Goal: Task Accomplishment & Management: Use online tool/utility

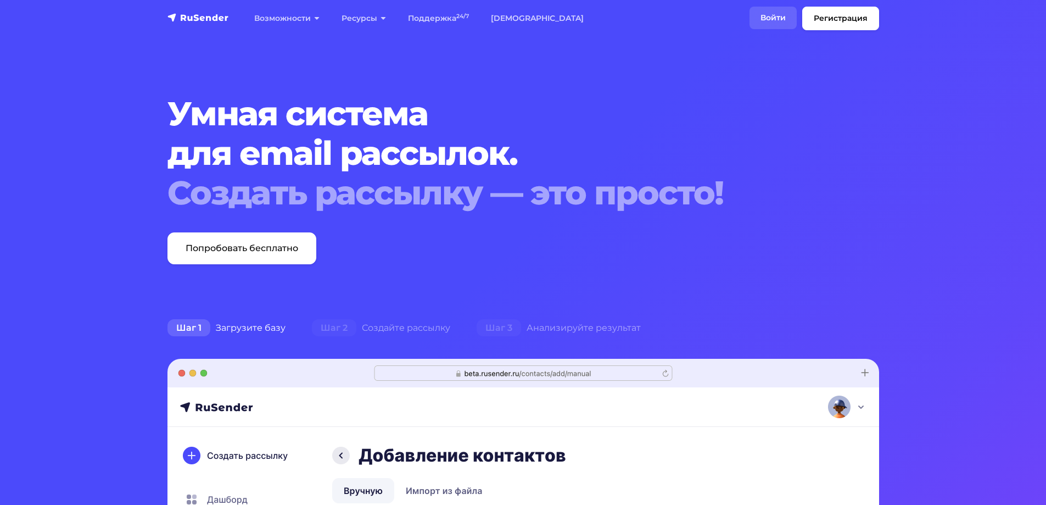
click at [788, 19] on link "Войти" at bounding box center [773, 18] width 47 height 23
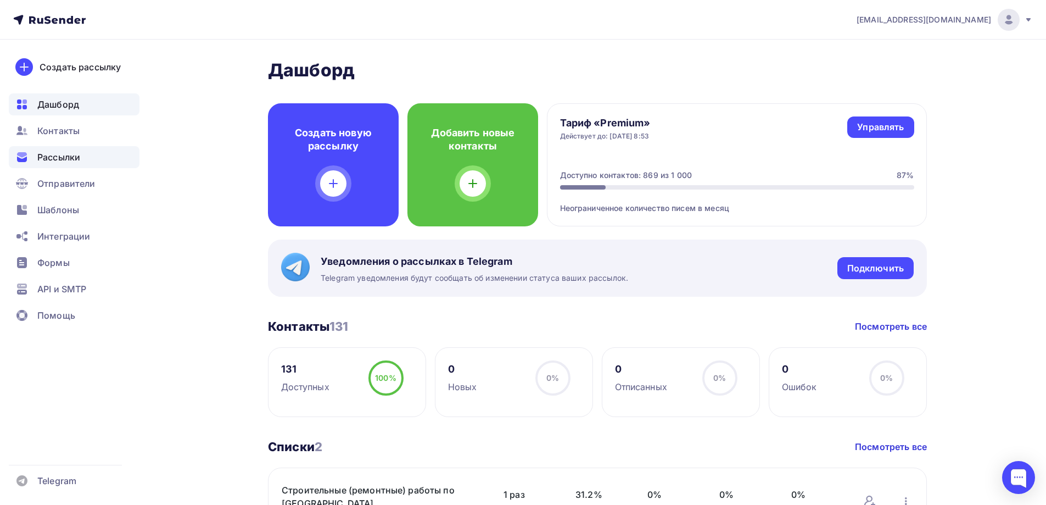
click at [57, 157] on span "Рассылки" at bounding box center [58, 157] width 43 height 13
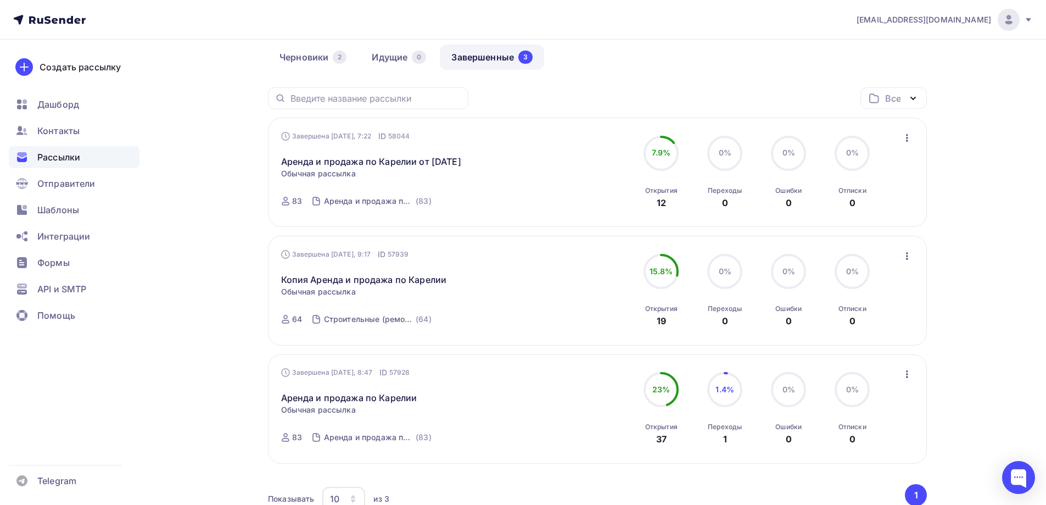
scroll to position [110, 0]
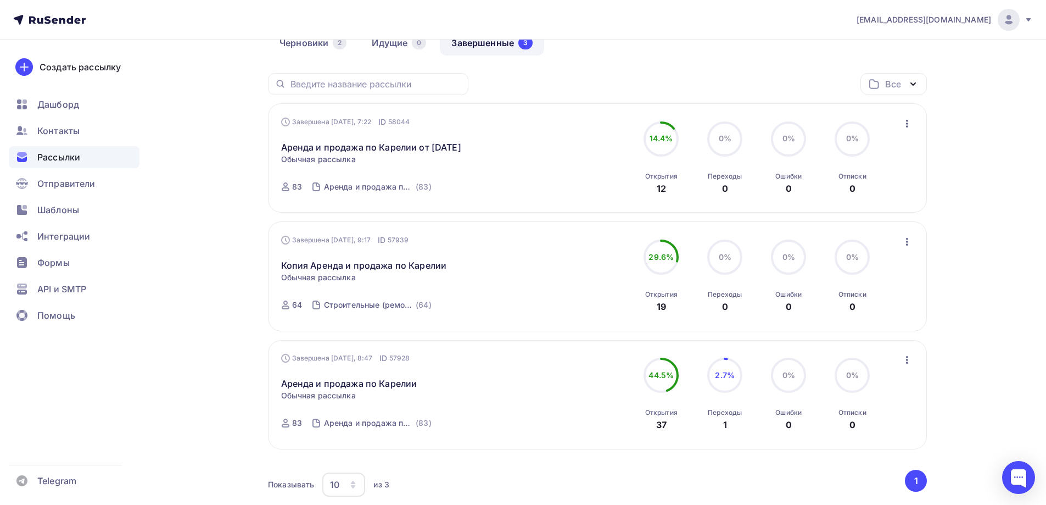
click at [910, 248] on icon "button" at bounding box center [907, 241] width 13 height 13
click at [836, 321] on div "Копировать в новую" at bounding box center [857, 314] width 113 height 13
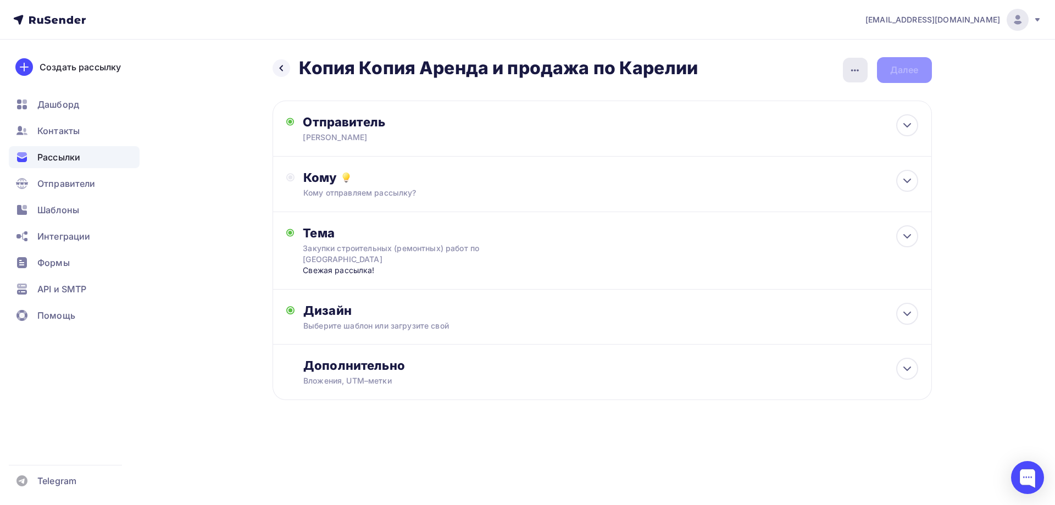
click at [858, 71] on icon "button" at bounding box center [854, 70] width 13 height 13
click at [798, 131] on div "Переименовать рассылку" at bounding box center [797, 126] width 136 height 13
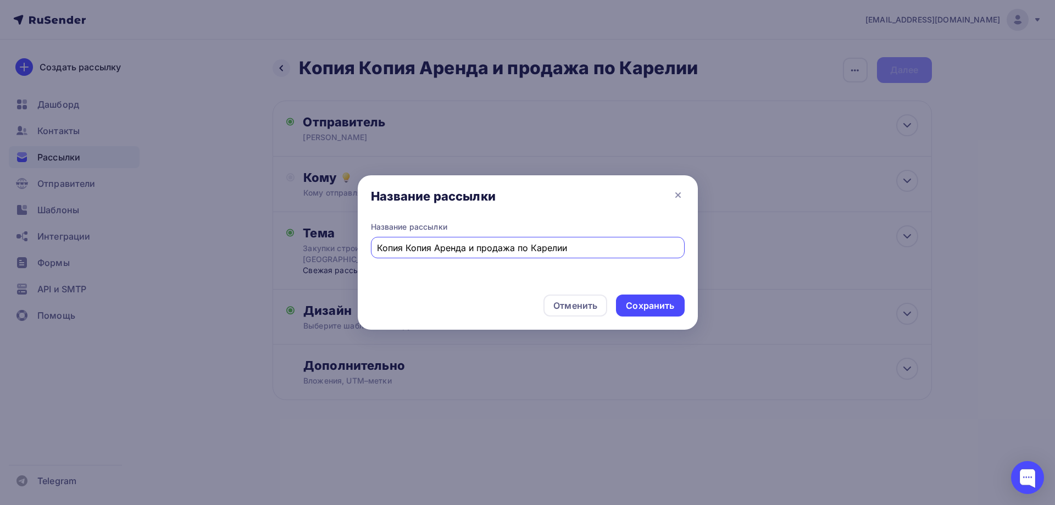
drag, startPoint x: 582, startPoint y: 245, endPoint x: 283, endPoint y: 240, distance: 298.9
click at [283, 240] on div "Название рассылки Название рассылки Копия Копия Аренда и продажа по Карелии Отм…" at bounding box center [527, 252] width 1055 height 505
type input "C"
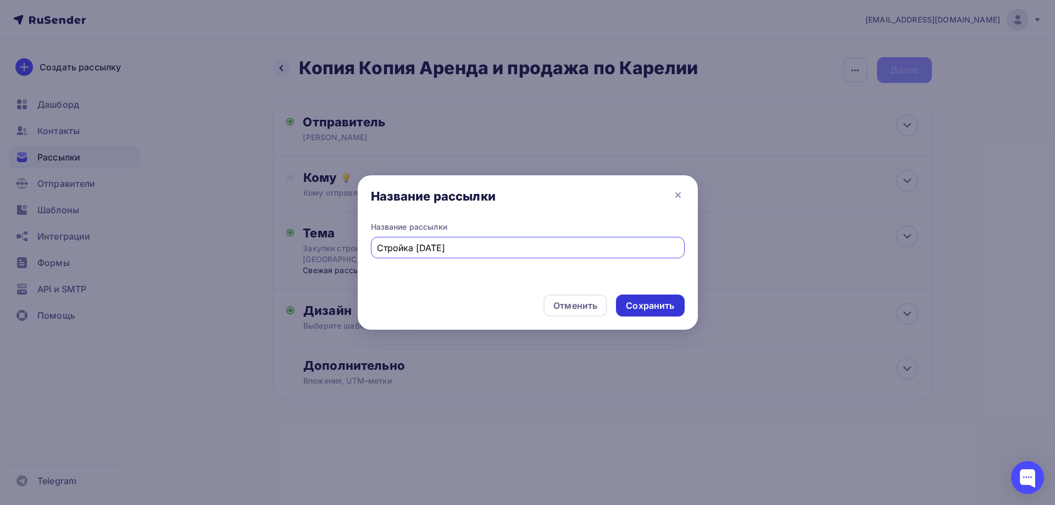
type input "Стройка [DATE]"
click at [642, 303] on div "Сохранить" at bounding box center [650, 305] width 48 height 13
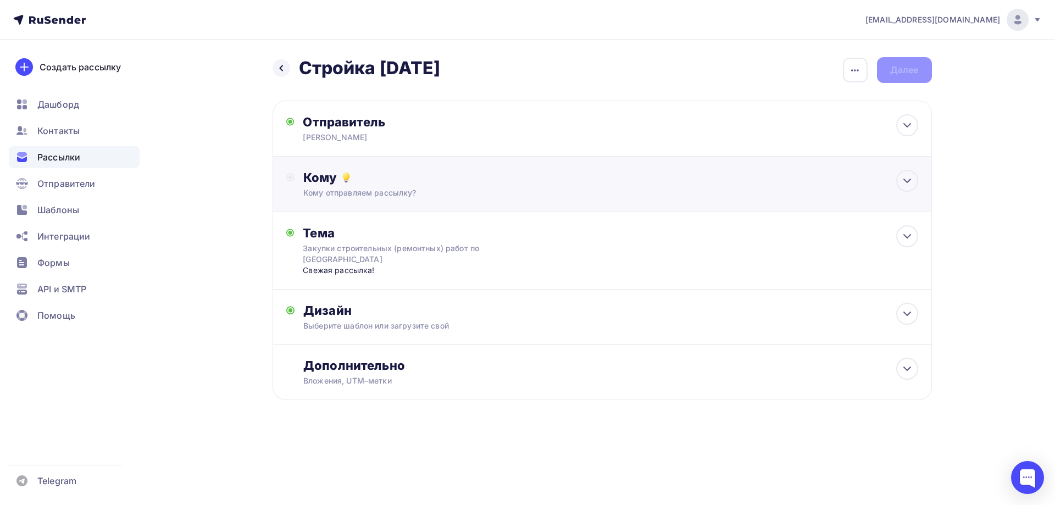
click at [408, 192] on div "Кому отправляем рассылку?" at bounding box center [579, 192] width 553 height 11
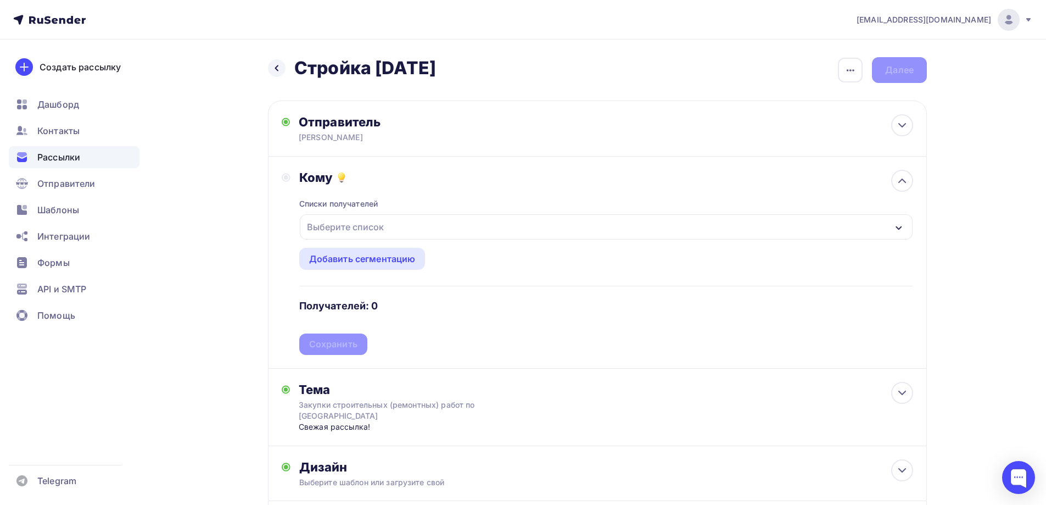
click at [400, 233] on div "Выберите список" at bounding box center [606, 226] width 613 height 25
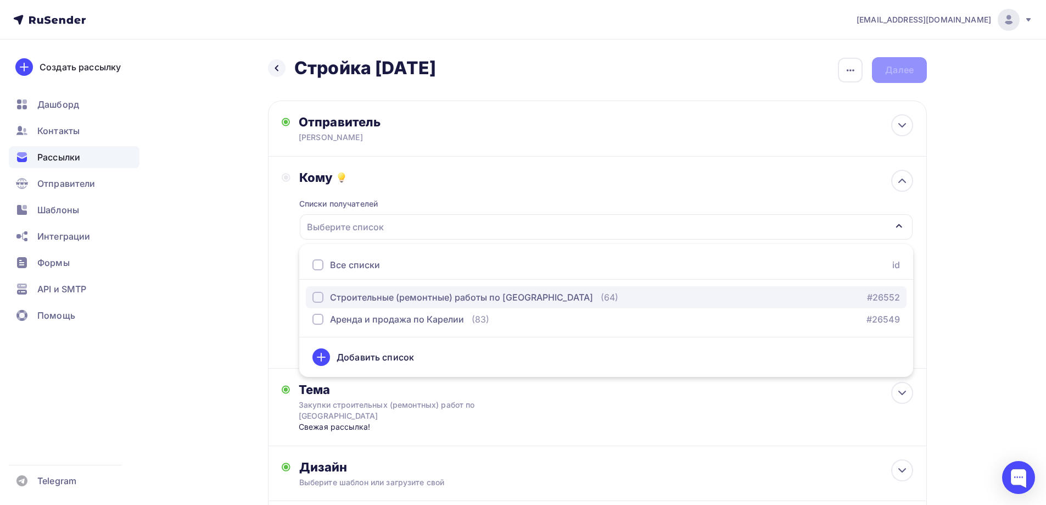
click at [312, 298] on button "Строительные (ремонтные) работы по [GEOGRAPHIC_DATA] (64) #26552" at bounding box center [606, 297] width 601 height 22
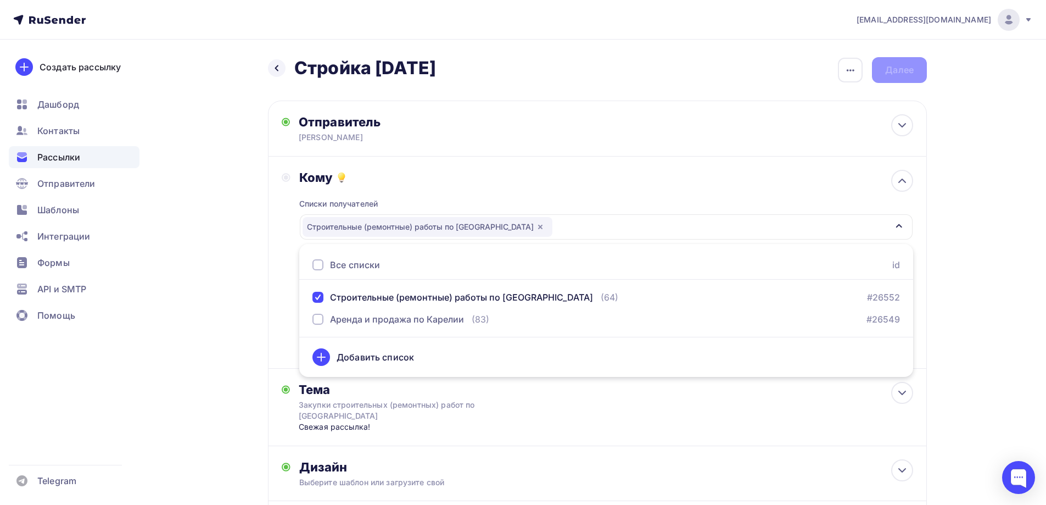
click at [288, 281] on div "Кому Списки получателей Строительные (ремонтные) работы по [GEOGRAPHIC_DATA] Вс…" at bounding box center [598, 262] width 632 height 185
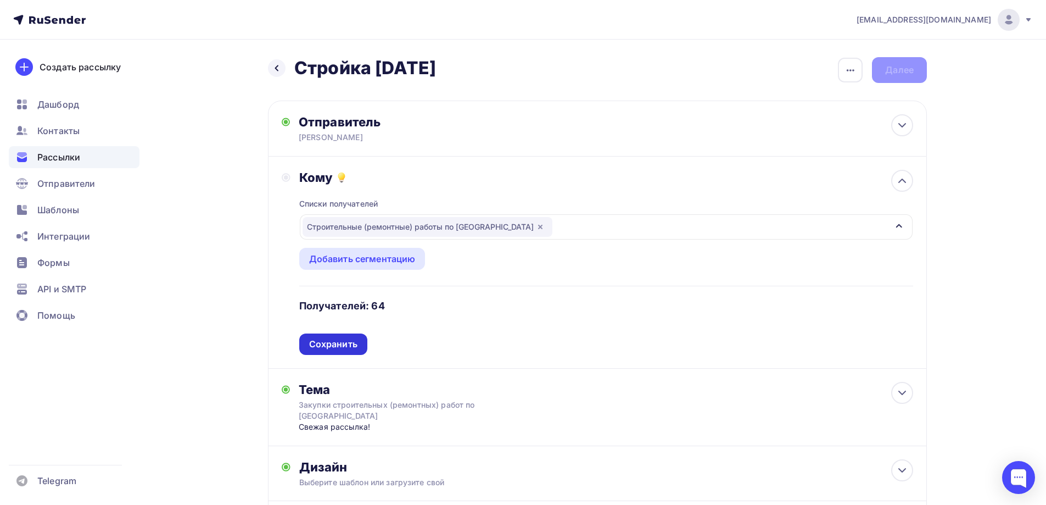
click at [343, 336] on div "Сохранить" at bounding box center [333, 343] width 68 height 21
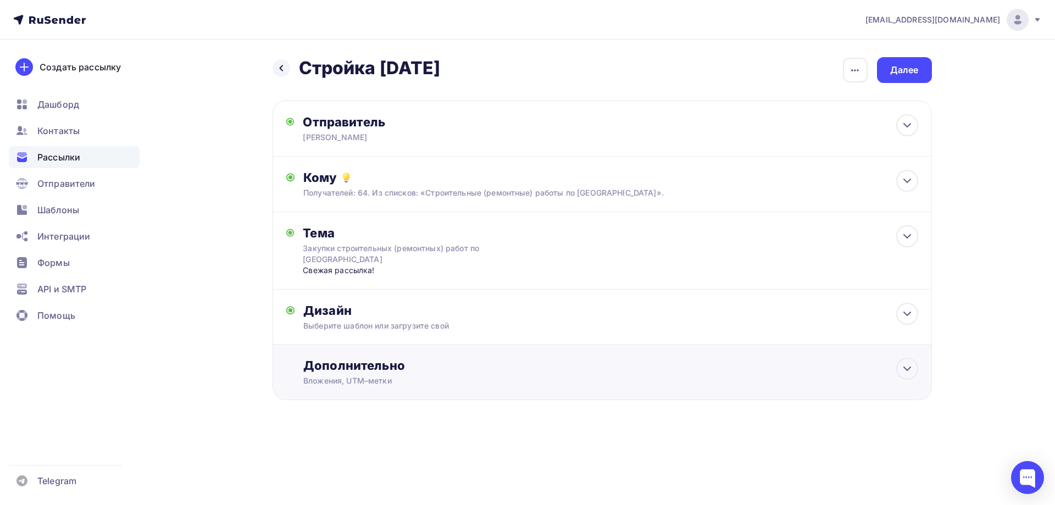
click at [371, 365] on div "Дополнительно" at bounding box center [610, 365] width 614 height 15
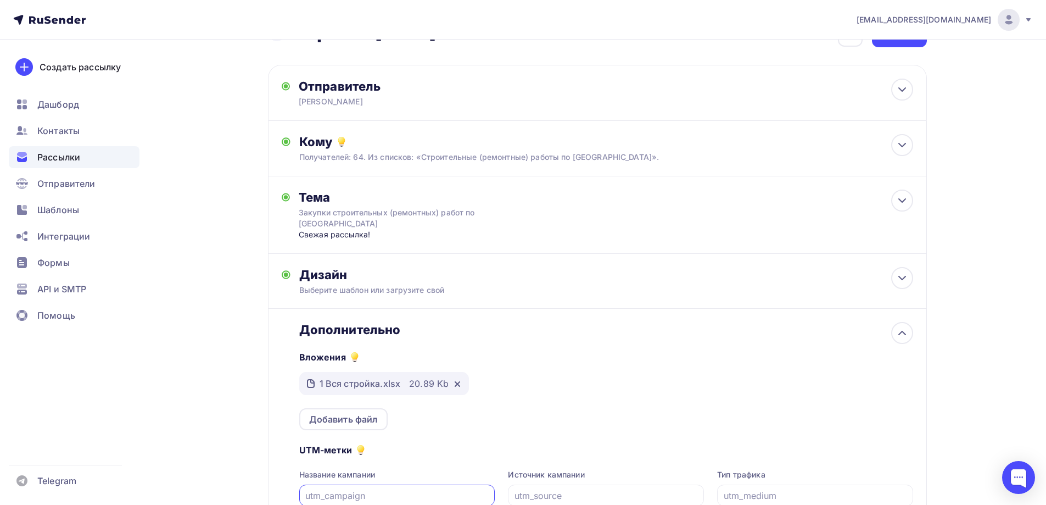
scroll to position [55, 0]
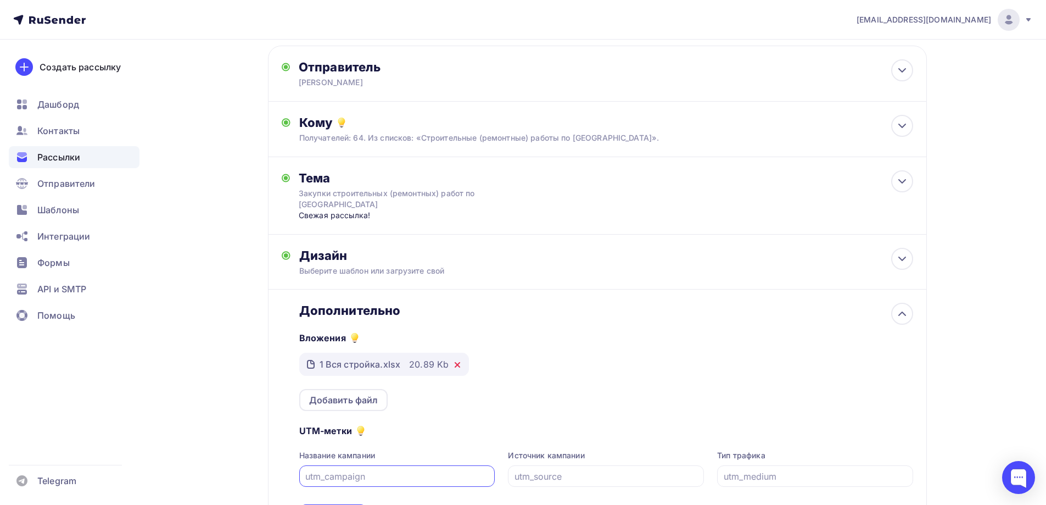
click at [455, 363] on icon at bounding box center [457, 365] width 4 height 4
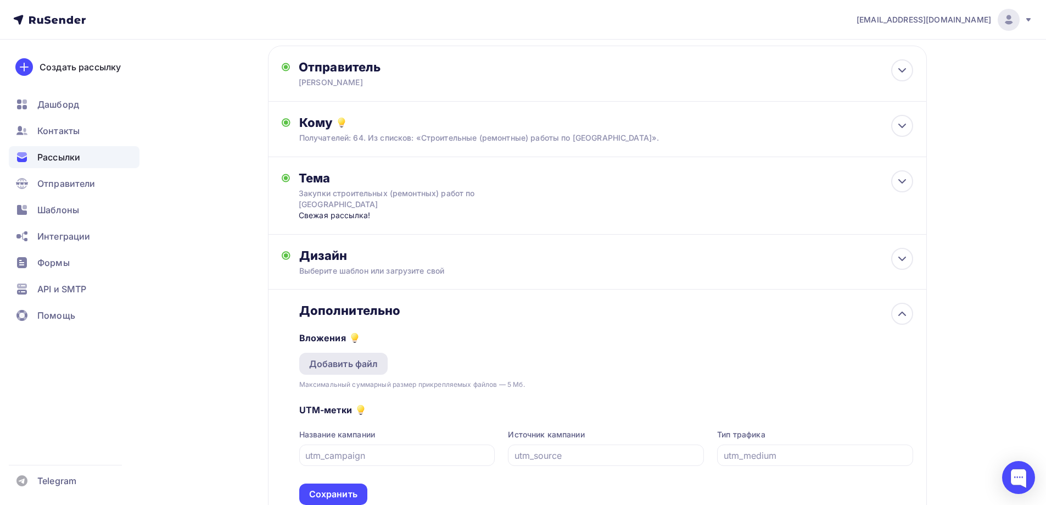
click at [363, 363] on div "Добавить файл" at bounding box center [343, 363] width 69 height 13
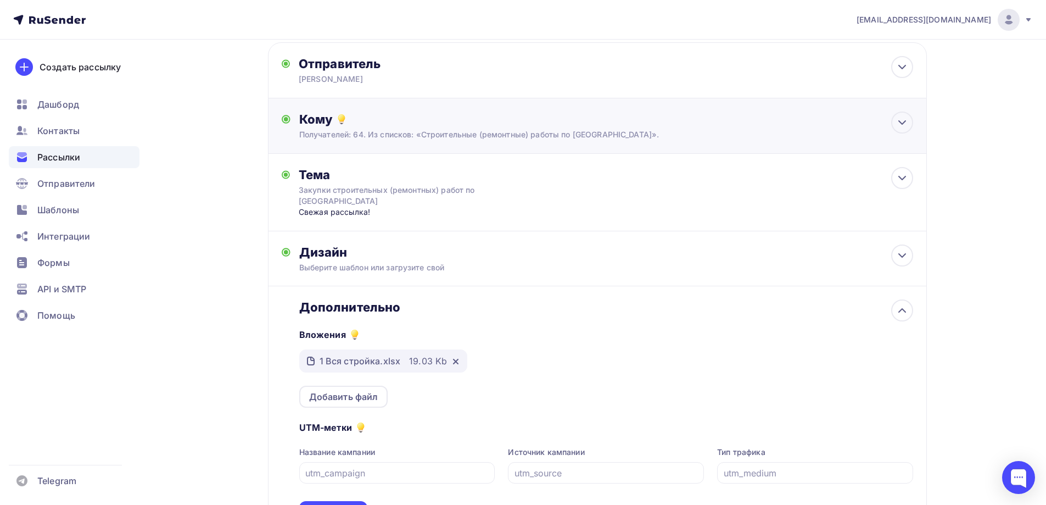
scroll to position [51, 0]
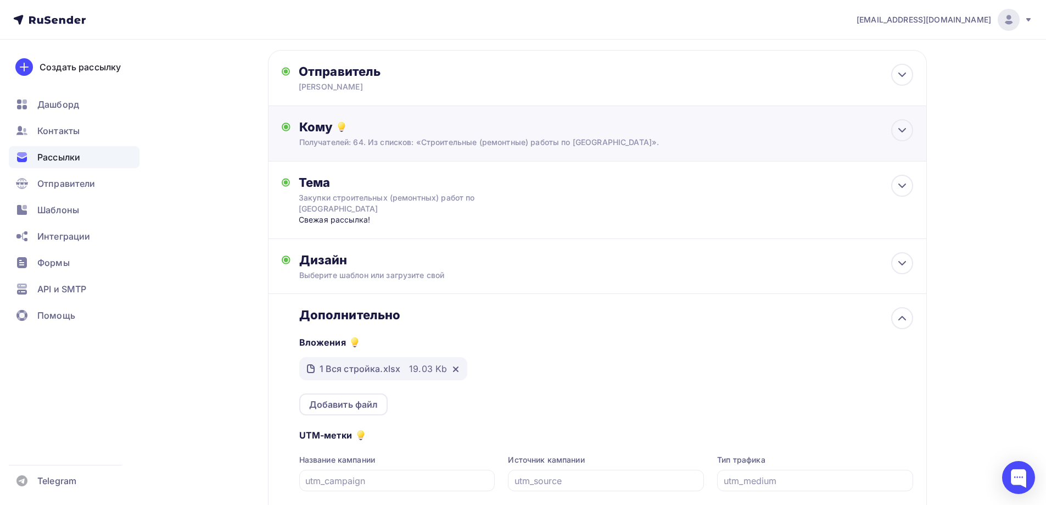
click at [368, 136] on div "Кому Получателей: 64. Из списков: «Строительные (ремонтные) работы по [GEOGRAPH…" at bounding box center [606, 133] width 614 height 29
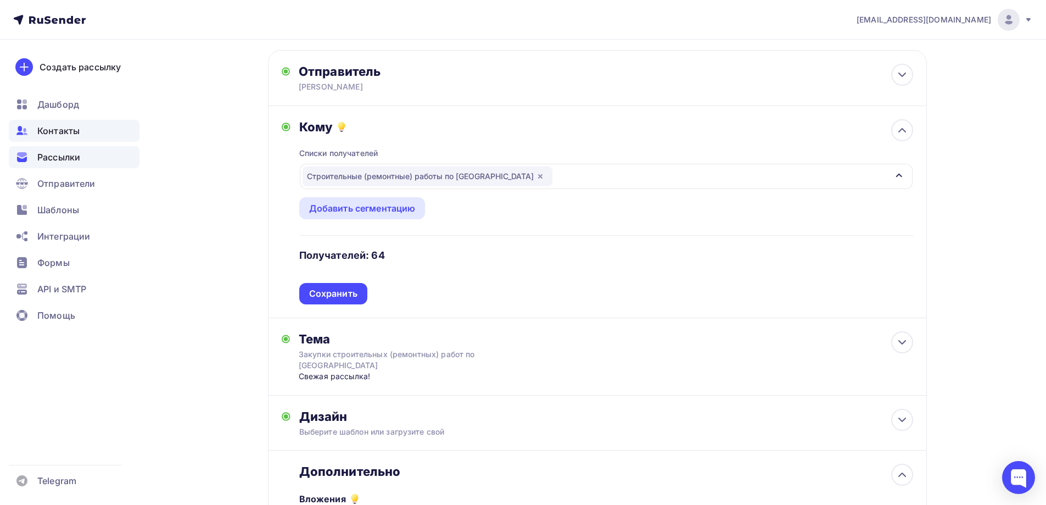
click at [71, 131] on span "Контакты" at bounding box center [58, 130] width 42 height 13
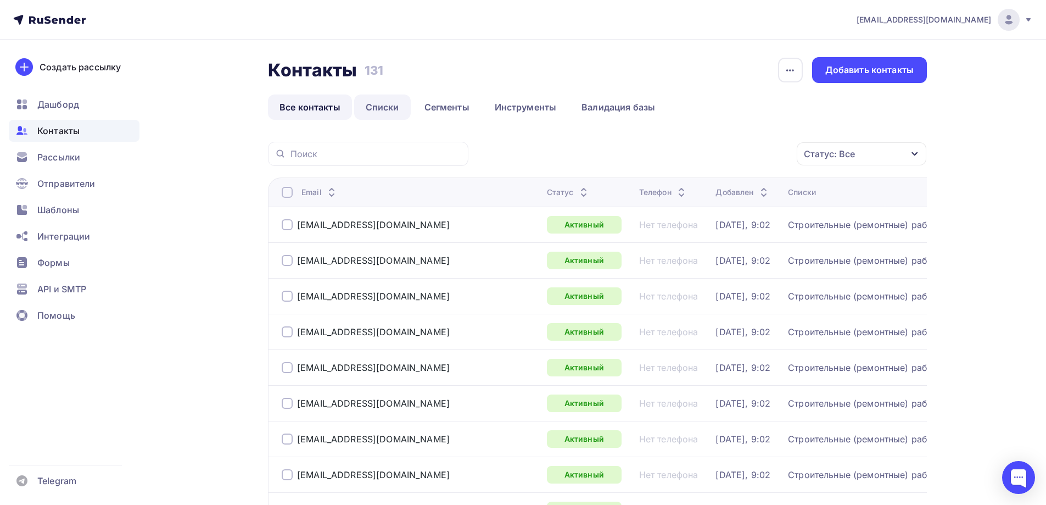
click at [385, 105] on link "Списки" at bounding box center [382, 106] width 57 height 25
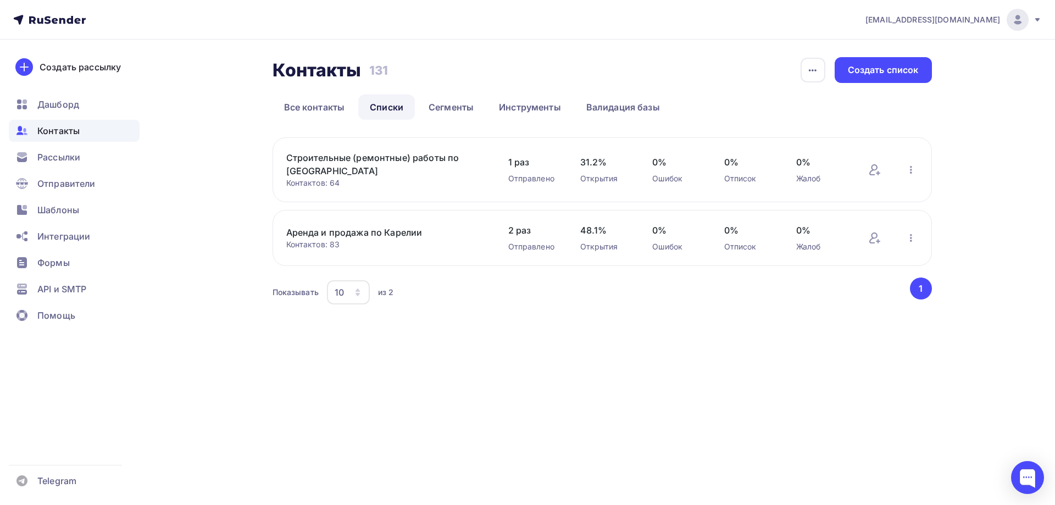
click at [390, 164] on link "Строительные (ремонтные) работы по [GEOGRAPHIC_DATA]" at bounding box center [379, 164] width 187 height 26
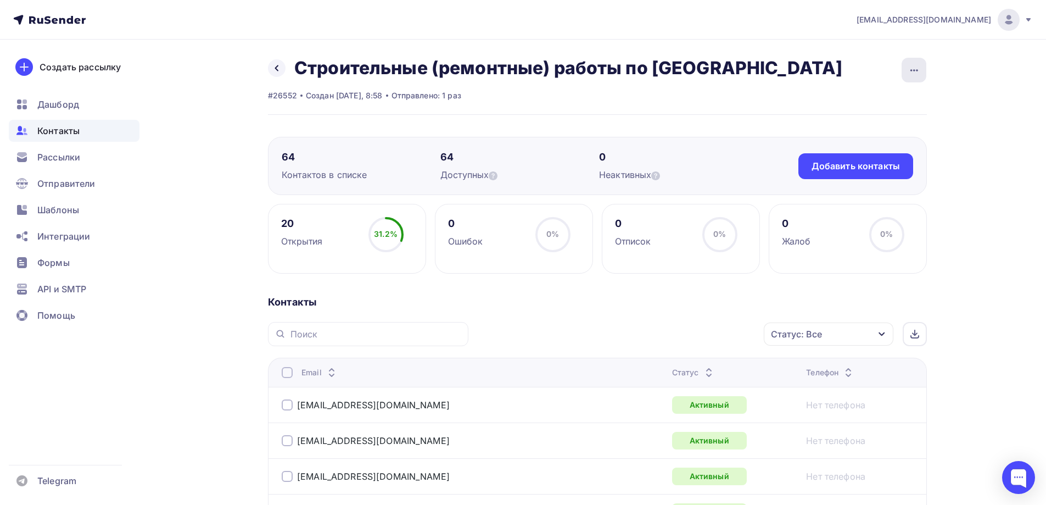
click at [915, 71] on icon "button" at bounding box center [914, 70] width 13 height 13
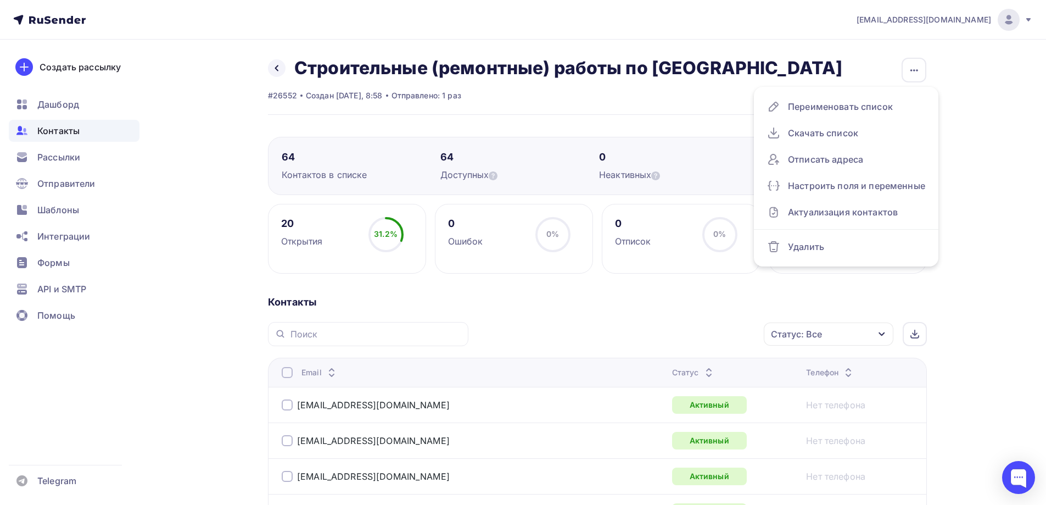
drag, startPoint x: 1012, startPoint y: 163, endPoint x: 990, endPoint y: 182, distance: 29.2
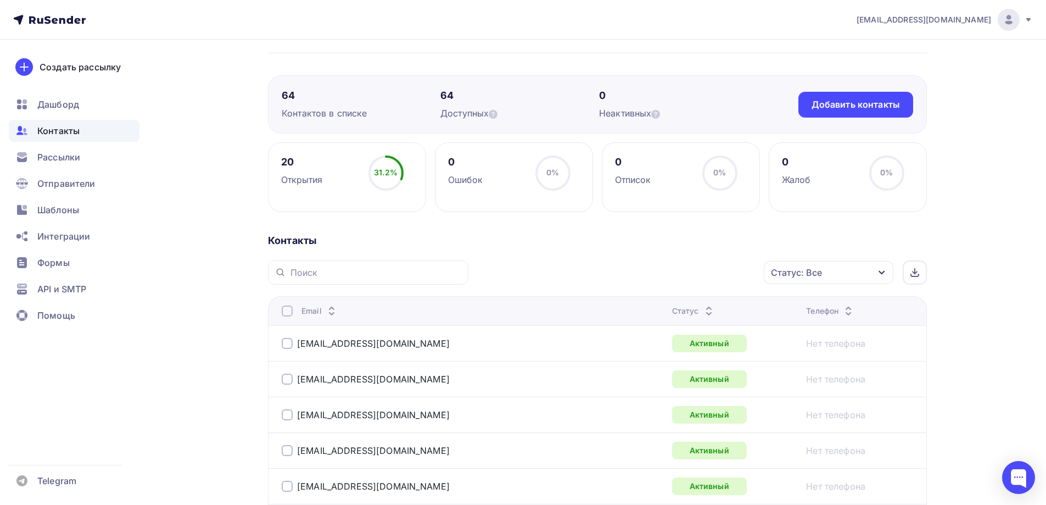
scroll to position [165, 0]
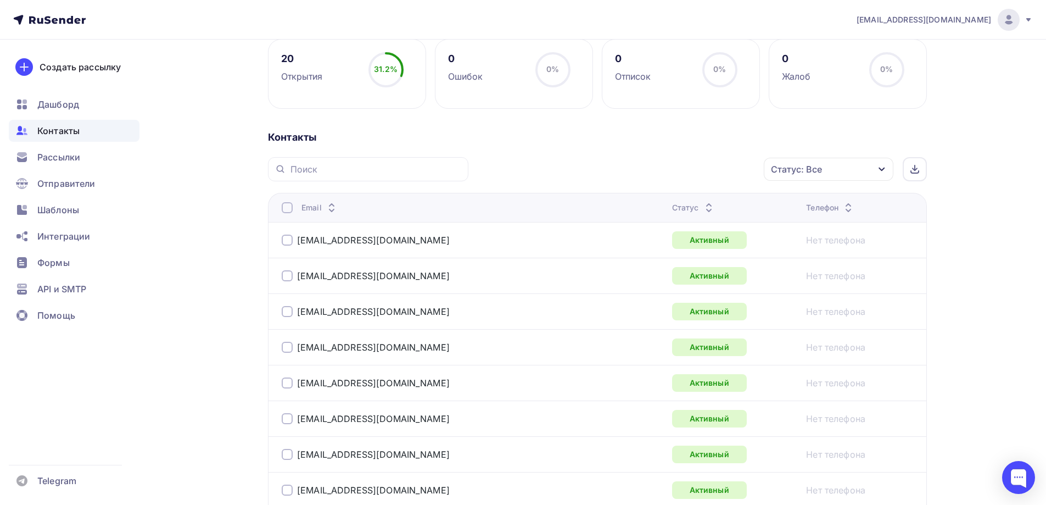
click at [288, 277] on div at bounding box center [287, 275] width 11 height 11
click at [661, 162] on div "Действие" at bounding box center [682, 169] width 145 height 21
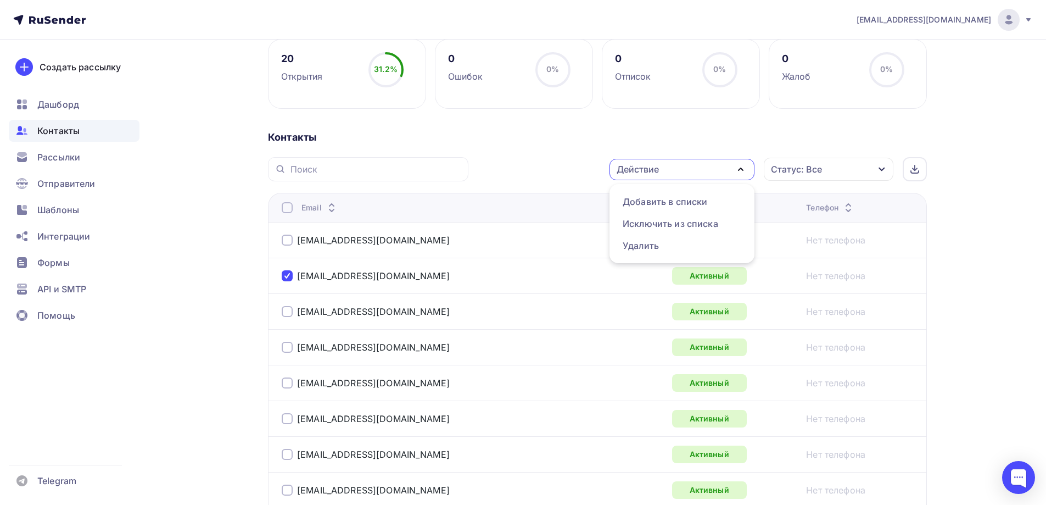
click at [546, 159] on div "Действие Добавить в списки Исключить из списка Удалить Статус: Все Статус Новый…" at bounding box center [701, 169] width 451 height 24
click at [284, 274] on div at bounding box center [287, 275] width 11 height 11
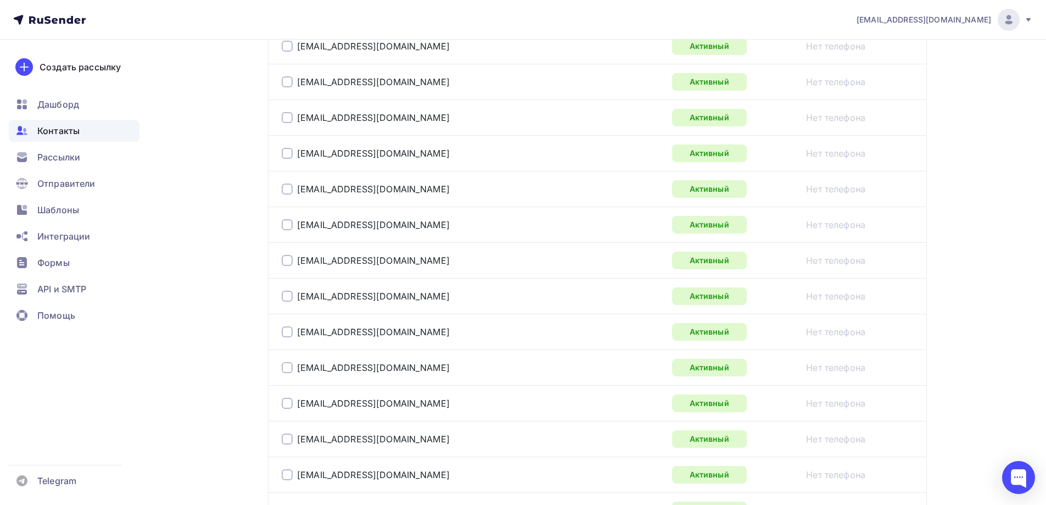
scroll to position [385, 0]
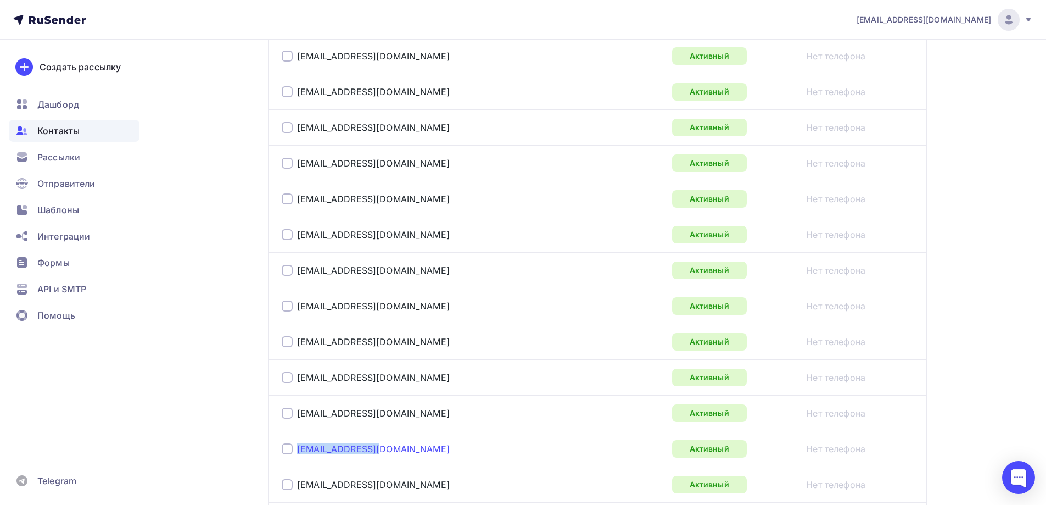
drag, startPoint x: 381, startPoint y: 452, endPoint x: 297, endPoint y: 450, distance: 84.1
click at [297, 450] on div "[EMAIL_ADDRESS][DOMAIN_NAME]" at bounding box center [419, 449] width 275 height 18
copy link "[EMAIL_ADDRESS][DOMAIN_NAME]"
click at [286, 449] on div at bounding box center [287, 448] width 11 height 11
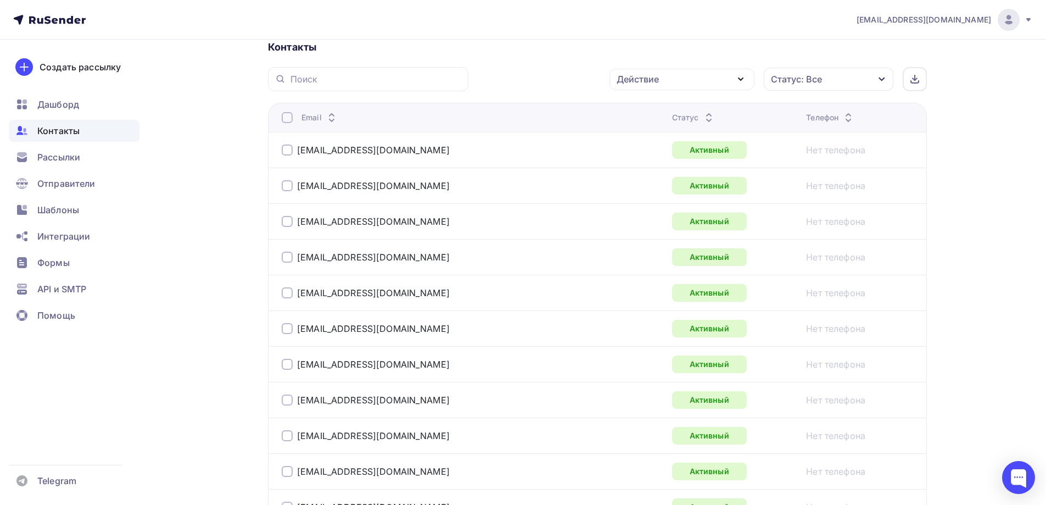
scroll to position [165, 0]
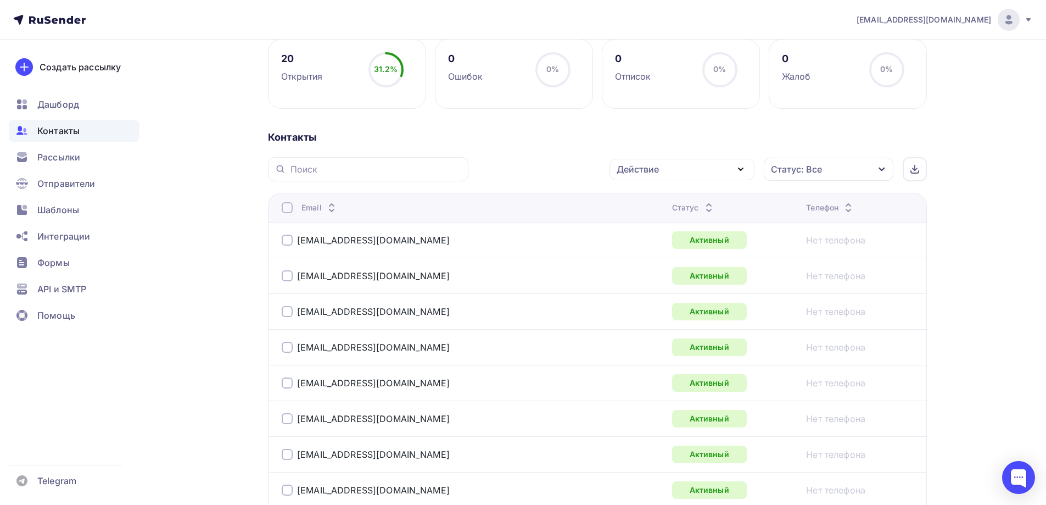
click at [725, 168] on div "Действие" at bounding box center [682, 169] width 145 height 21
click at [677, 225] on div "Исключить из списка" at bounding box center [671, 223] width 96 height 13
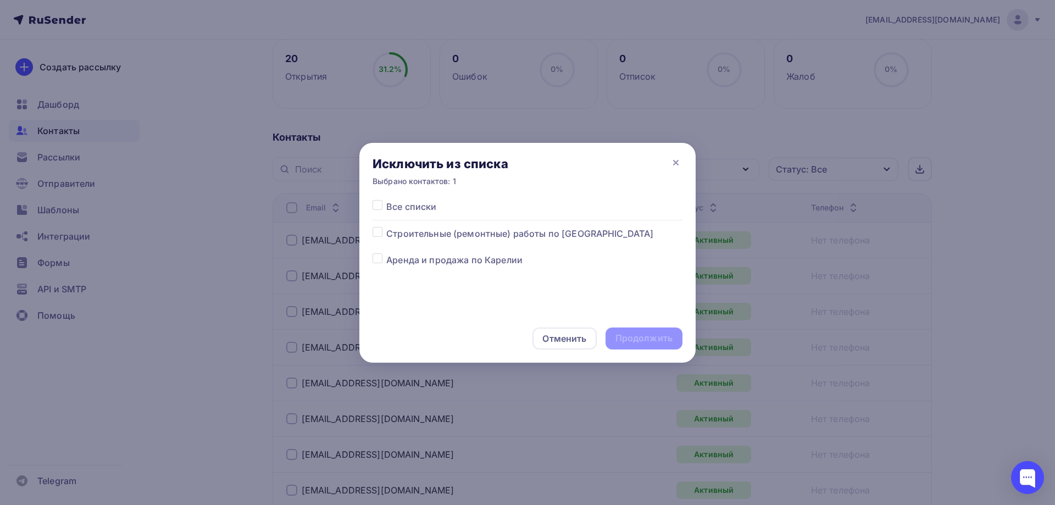
click at [386, 227] on label at bounding box center [386, 227] width 0 height 0
click at [377, 234] on input "checkbox" at bounding box center [377, 232] width 10 height 10
checkbox input "true"
click at [386, 253] on label at bounding box center [386, 253] width 0 height 0
click at [374, 263] on input "checkbox" at bounding box center [377, 258] width 10 height 10
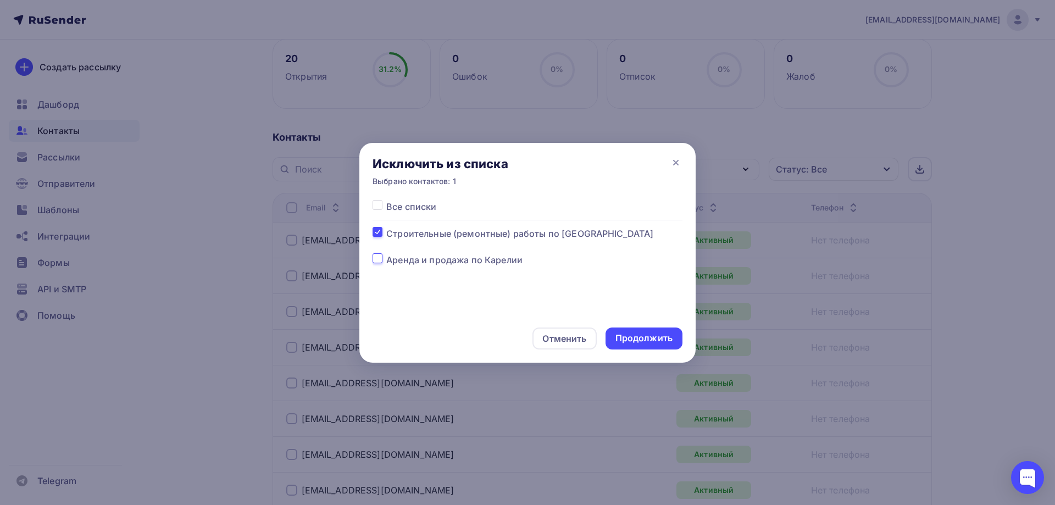
checkbox input "true"
click at [641, 342] on div "Продолжить" at bounding box center [643, 338] width 57 height 13
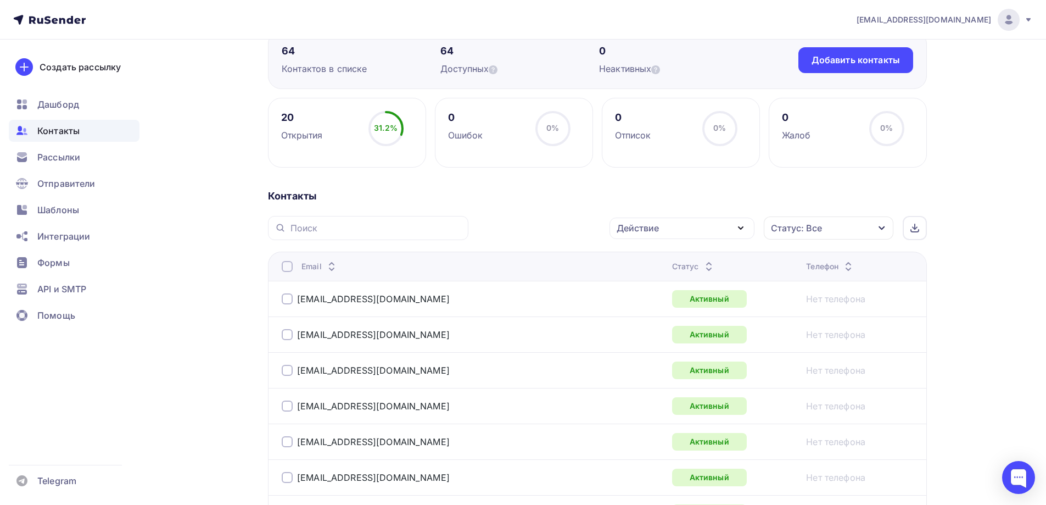
scroll to position [0, 0]
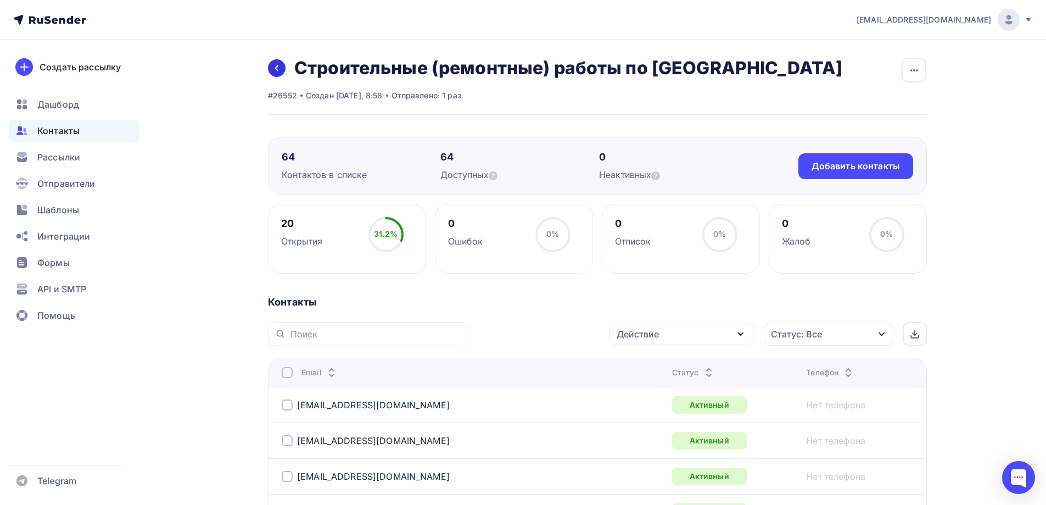
click at [276, 67] on icon at bounding box center [276, 68] width 9 height 9
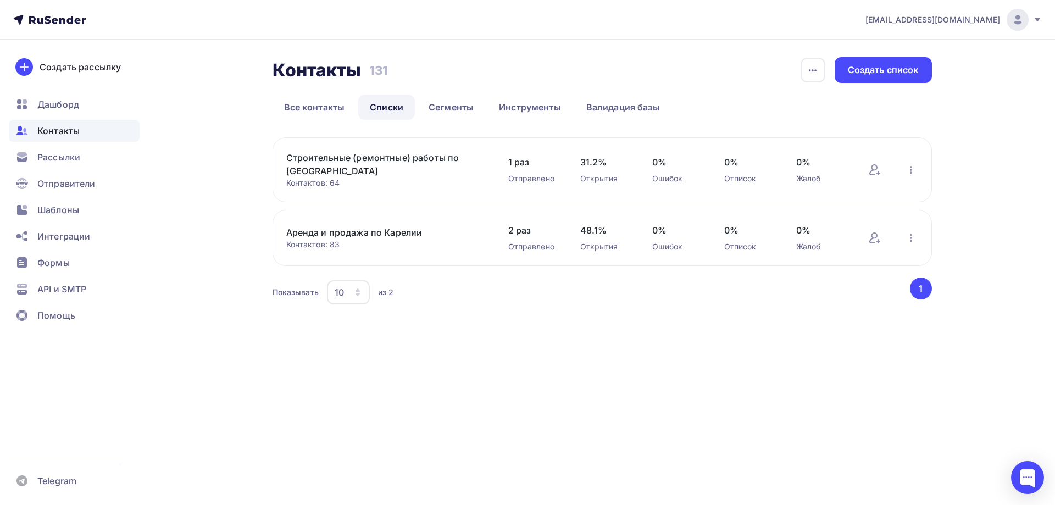
click at [375, 169] on link "Строительные (ремонтные) работы по [GEOGRAPHIC_DATA]" at bounding box center [379, 164] width 187 height 26
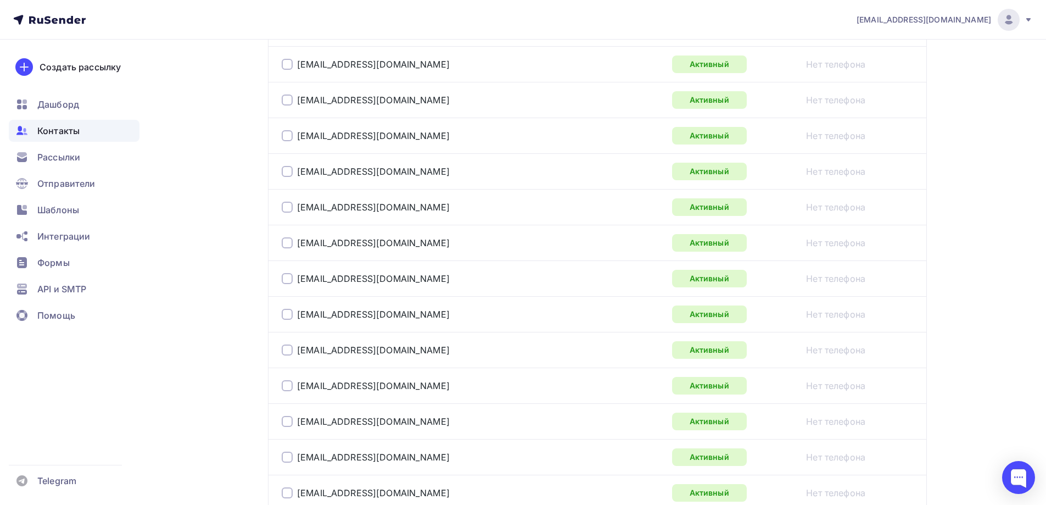
scroll to position [879, 0]
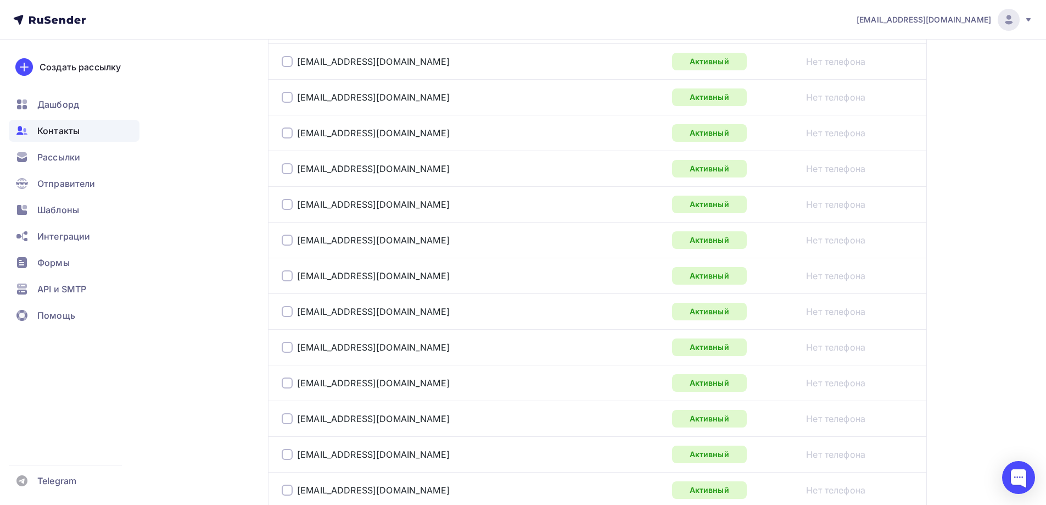
click at [69, 131] on span "Контакты" at bounding box center [58, 130] width 42 height 13
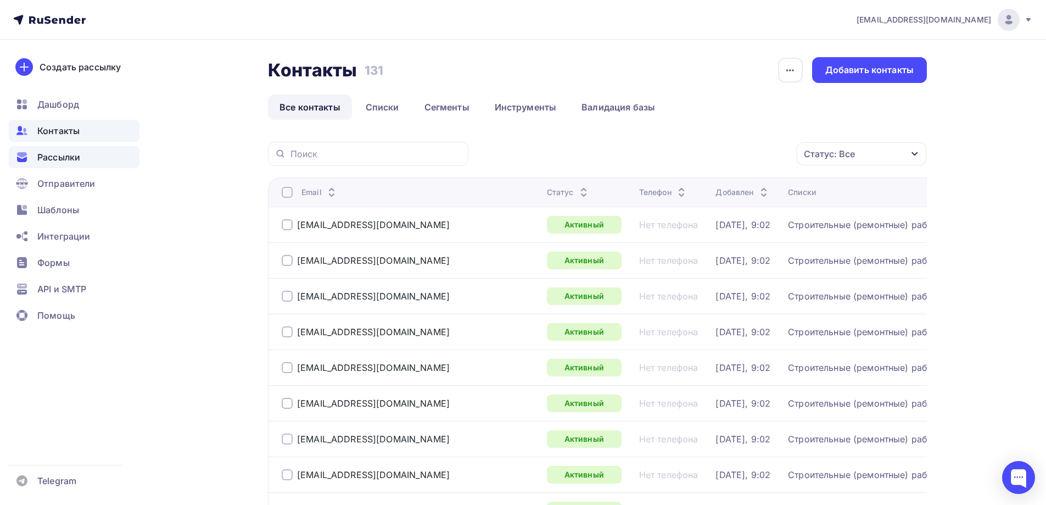
click at [57, 162] on span "Рассылки" at bounding box center [58, 157] width 43 height 13
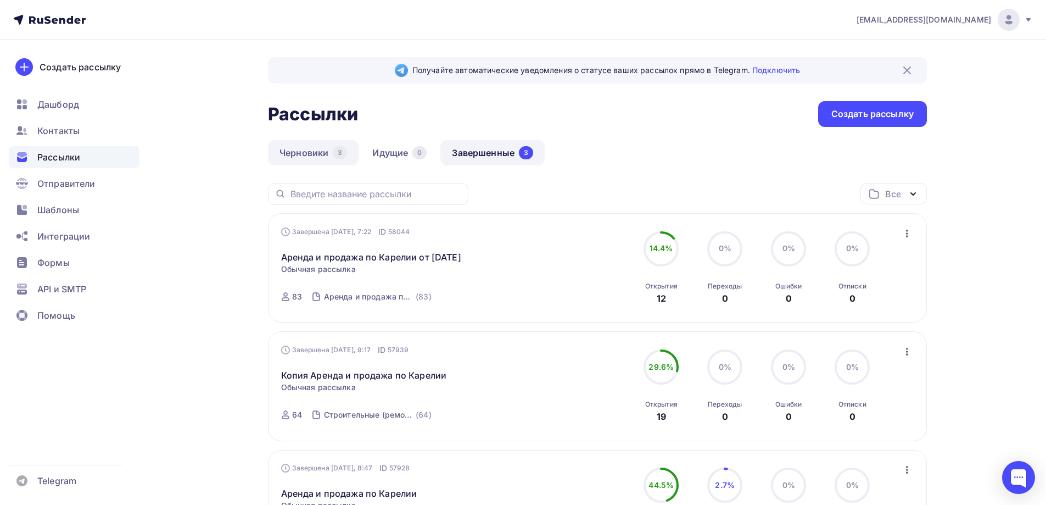
click at [316, 158] on link "Черновики 3" at bounding box center [313, 152] width 91 height 25
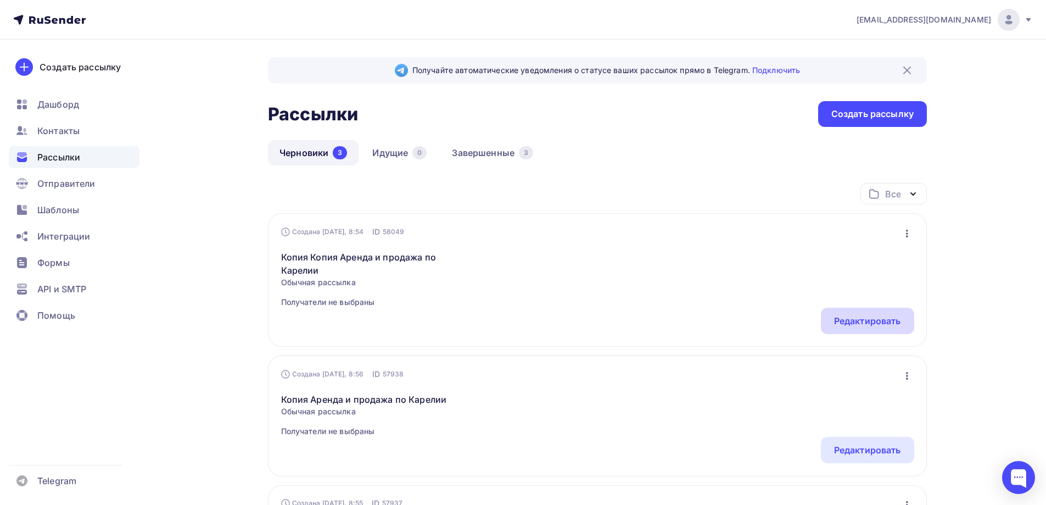
click at [875, 322] on div "Редактировать" at bounding box center [867, 320] width 67 height 13
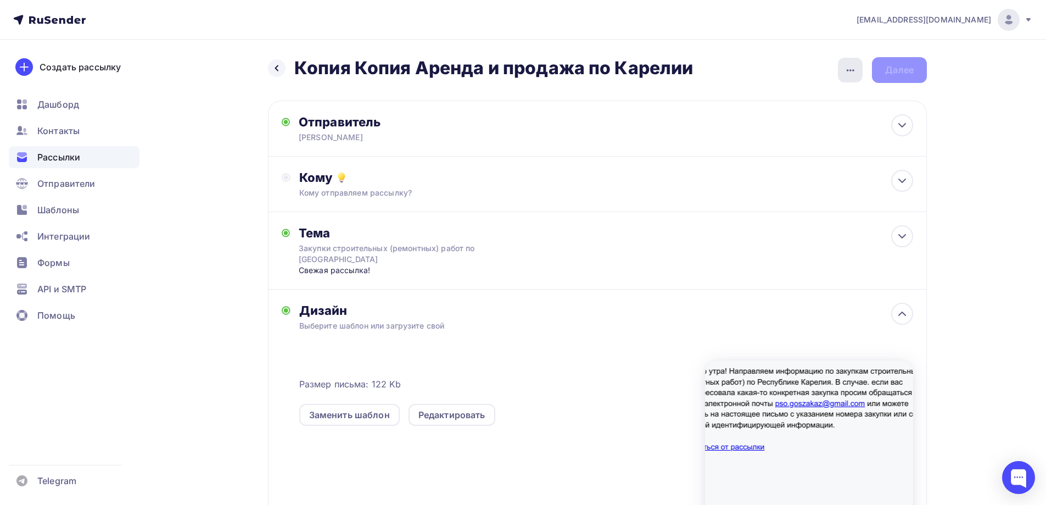
click at [853, 68] on icon "button" at bounding box center [850, 70] width 13 height 13
click at [774, 128] on div "Переименовать рассылку" at bounding box center [793, 126] width 136 height 13
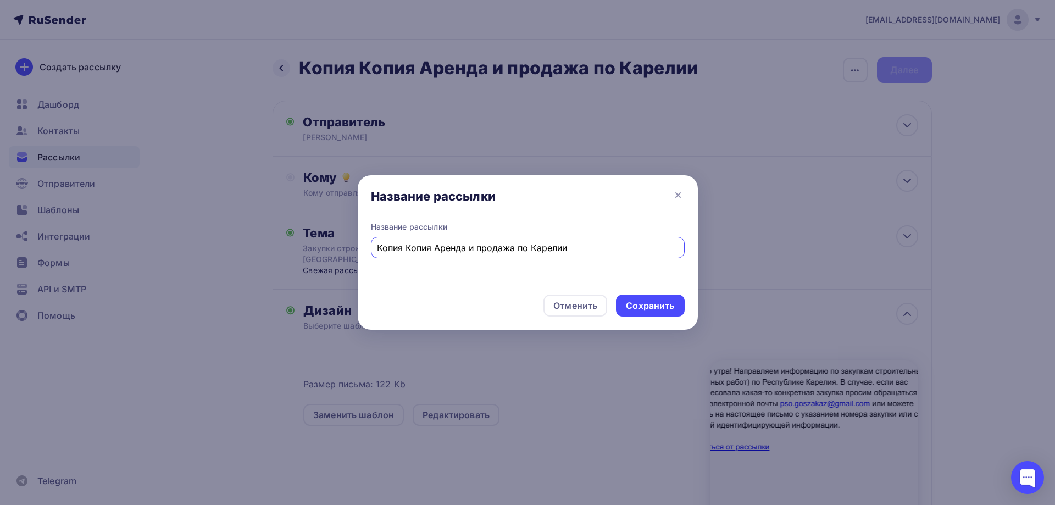
drag, startPoint x: 526, startPoint y: 237, endPoint x: 238, endPoint y: 209, distance: 289.3
click at [238, 209] on div "Название рассылки Название рассылки Копия Копия Аренда и продажа по Карелии Отм…" at bounding box center [527, 252] width 1055 height 505
type input "Стройка [DATE]"
click at [658, 311] on div "Сохранить" at bounding box center [650, 305] width 48 height 13
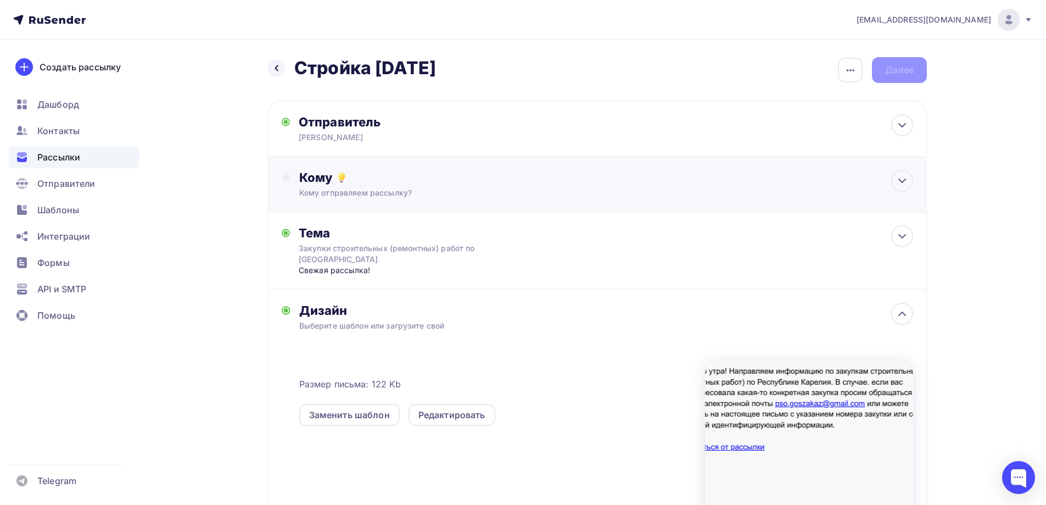
click at [500, 177] on div "Кому" at bounding box center [606, 177] width 614 height 15
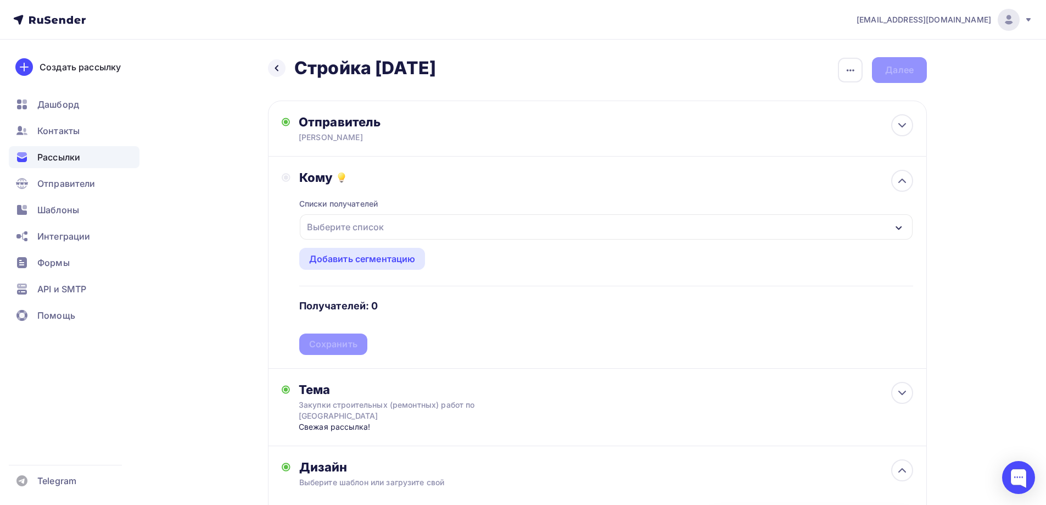
click at [418, 231] on div "Выберите список" at bounding box center [606, 226] width 613 height 25
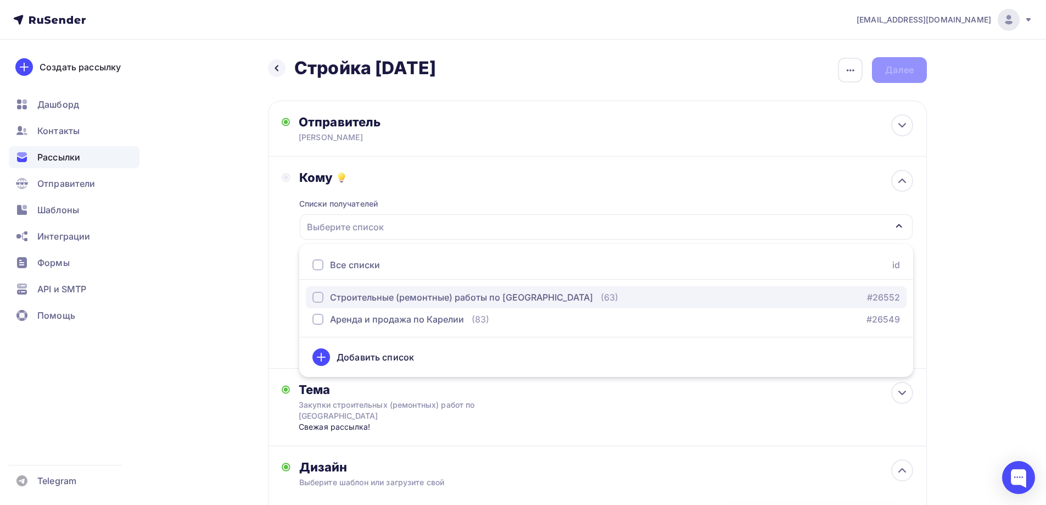
click at [320, 299] on div "button" at bounding box center [318, 297] width 11 height 11
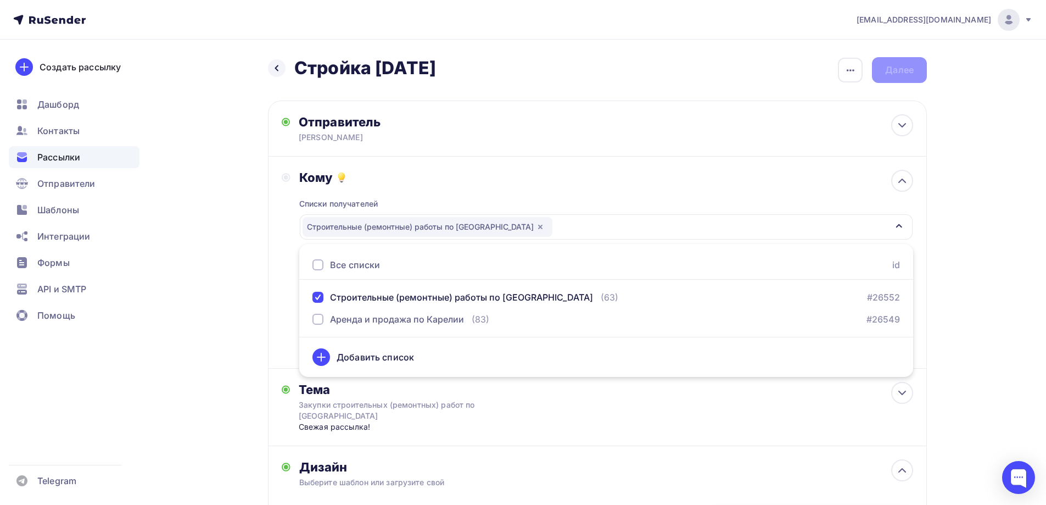
click at [266, 242] on div "Назад Стройка [DATE] Стройка [DATE] Закончить позже Переименовать рассылку Удал…" at bounding box center [523, 428] width 900 height 776
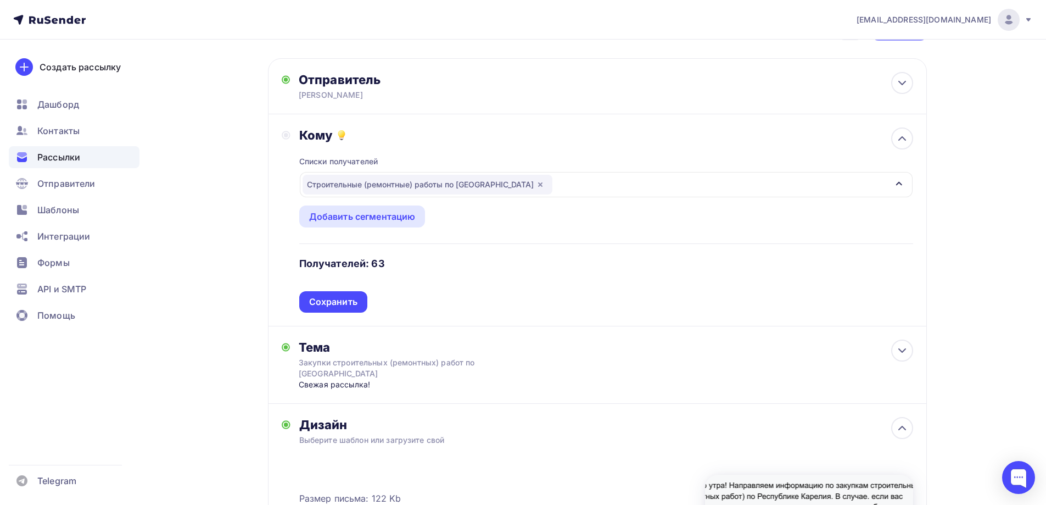
scroll to position [55, 0]
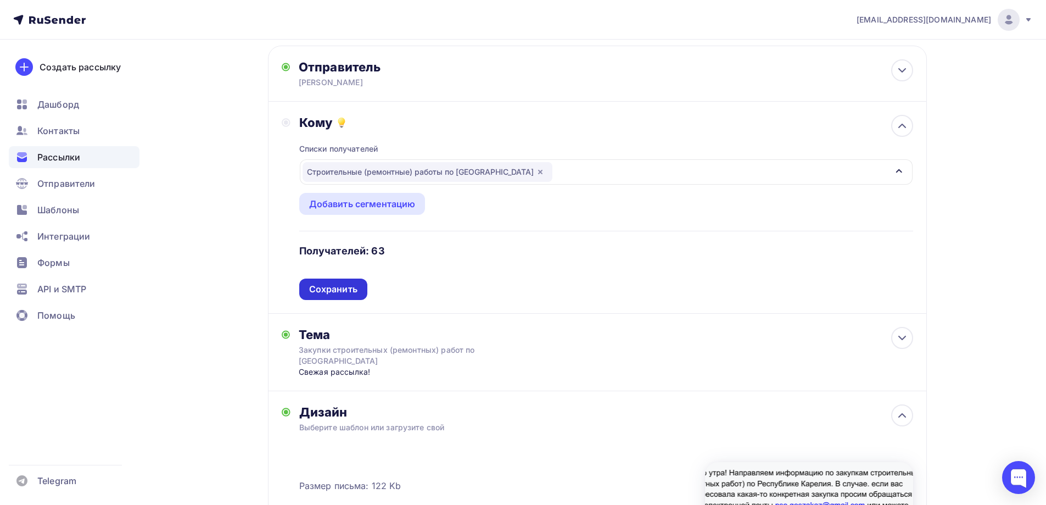
click at [341, 290] on div "Сохранить" at bounding box center [333, 289] width 48 height 13
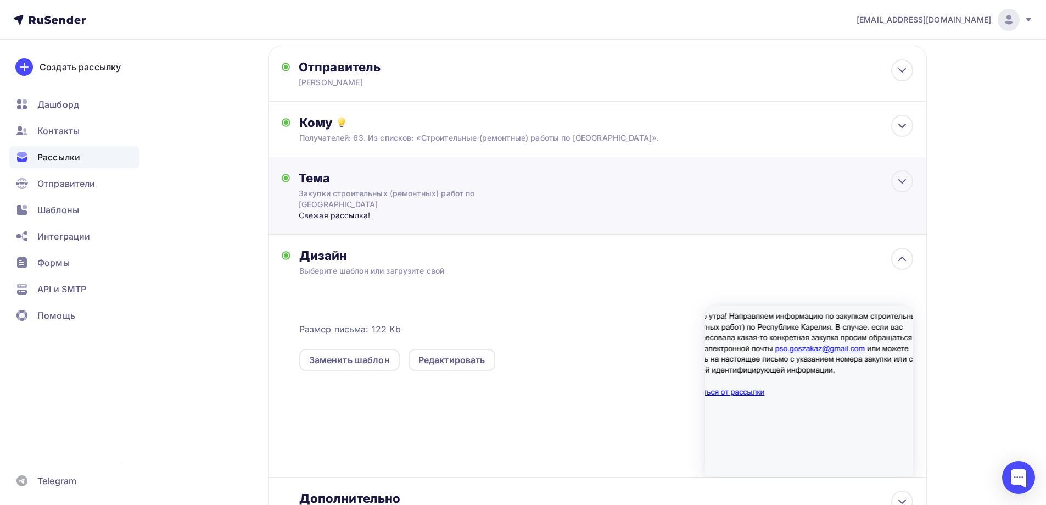
click at [439, 194] on div "Закупки строительных (ремонтных) работ по [GEOGRAPHIC_DATA]" at bounding box center [397, 199] width 196 height 22
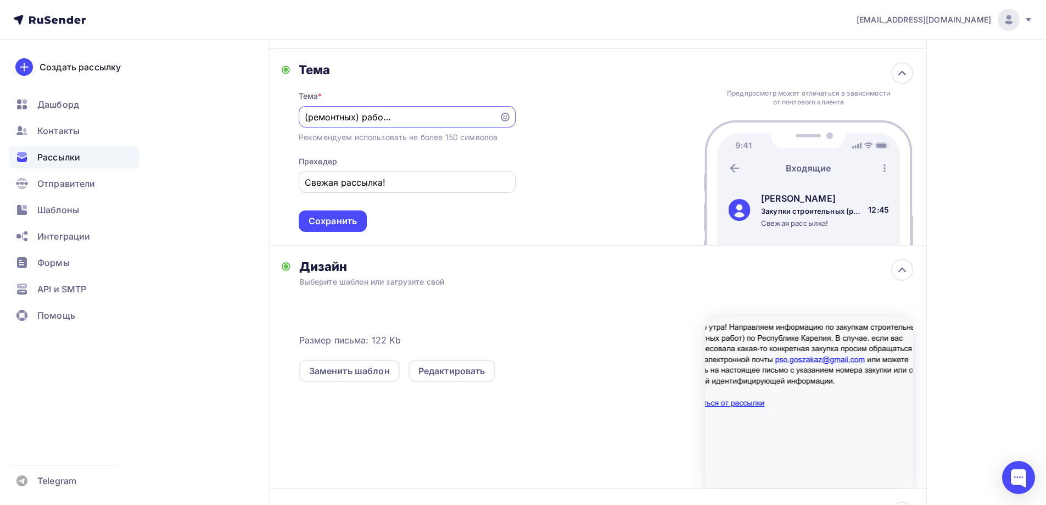
scroll to position [0, 0]
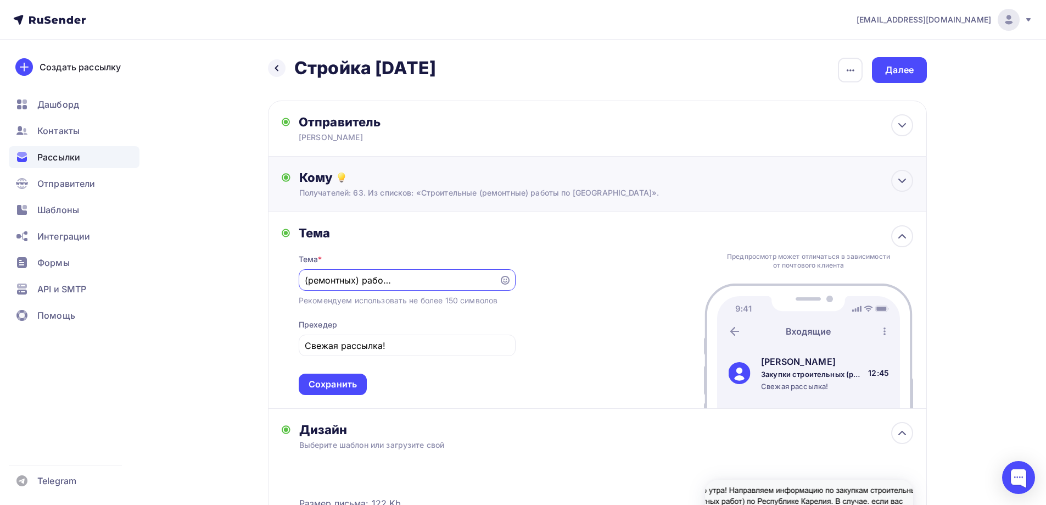
click at [385, 186] on div "Кому Получателей: 63. Из списков: «Строительные (ремонтные) работы по [GEOGRAPH…" at bounding box center [606, 184] width 614 height 29
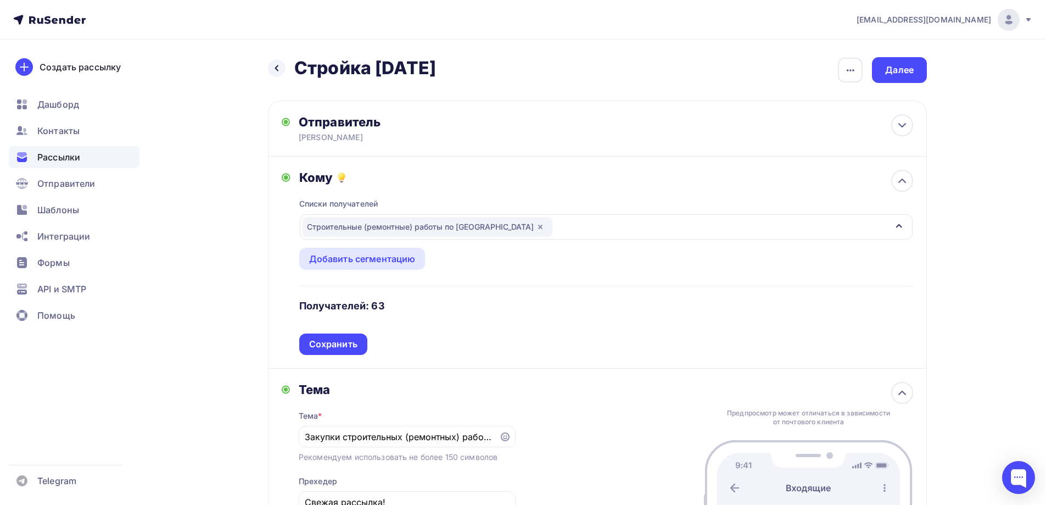
click at [385, 186] on div "Списки получателей Строительные (ремонтные) работы по [GEOGRAPHIC_DATA] Все спи…" at bounding box center [606, 270] width 614 height 170
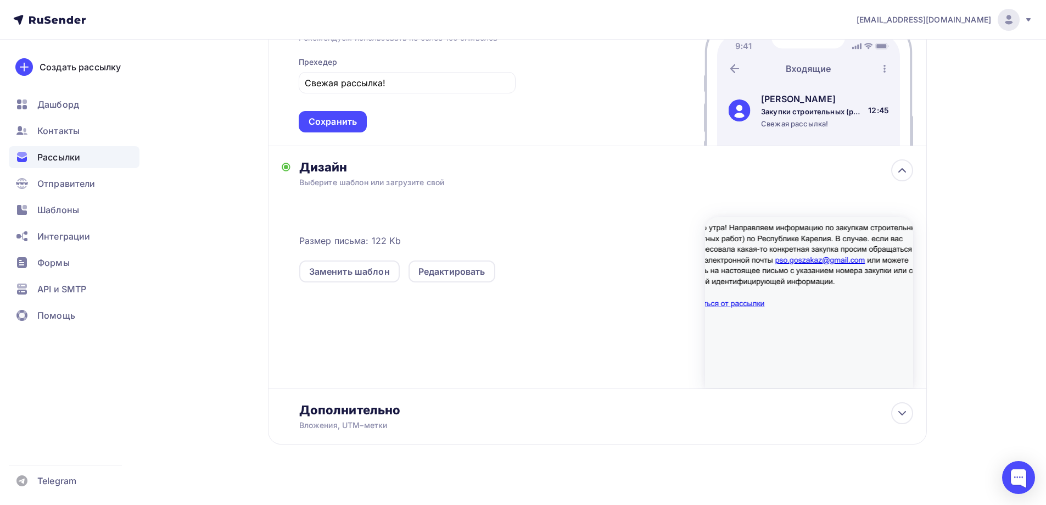
scroll to position [430, 0]
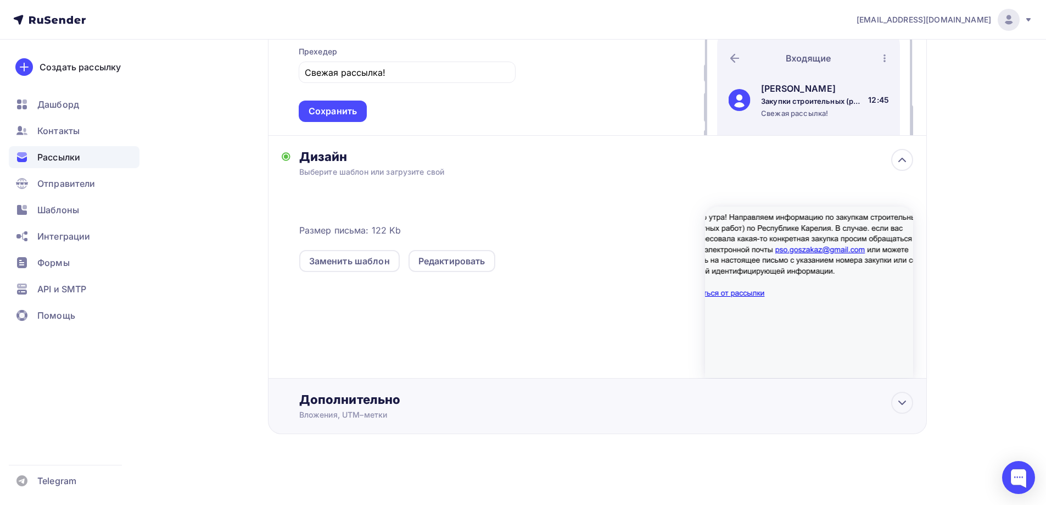
click at [381, 400] on div "Дополнительно" at bounding box center [606, 399] width 614 height 15
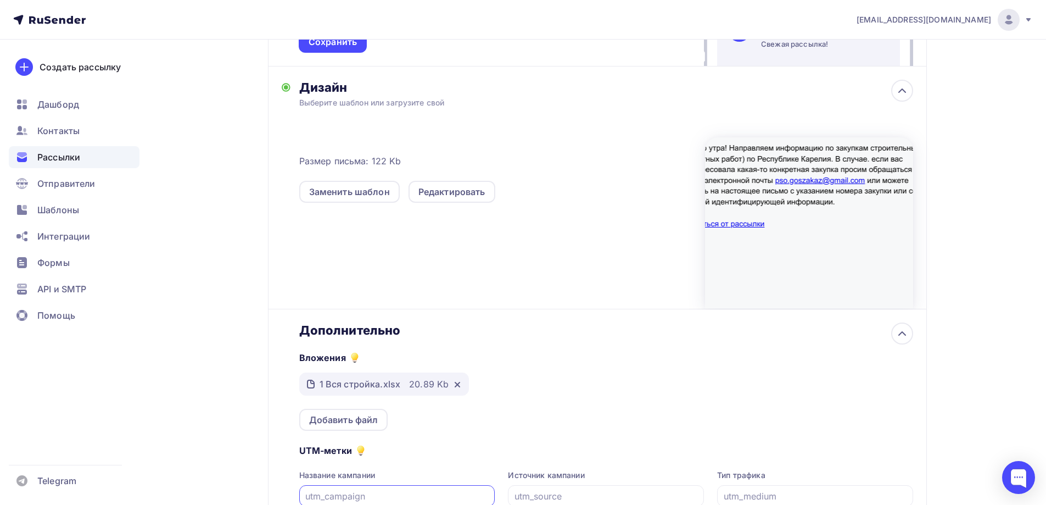
scroll to position [594, 0]
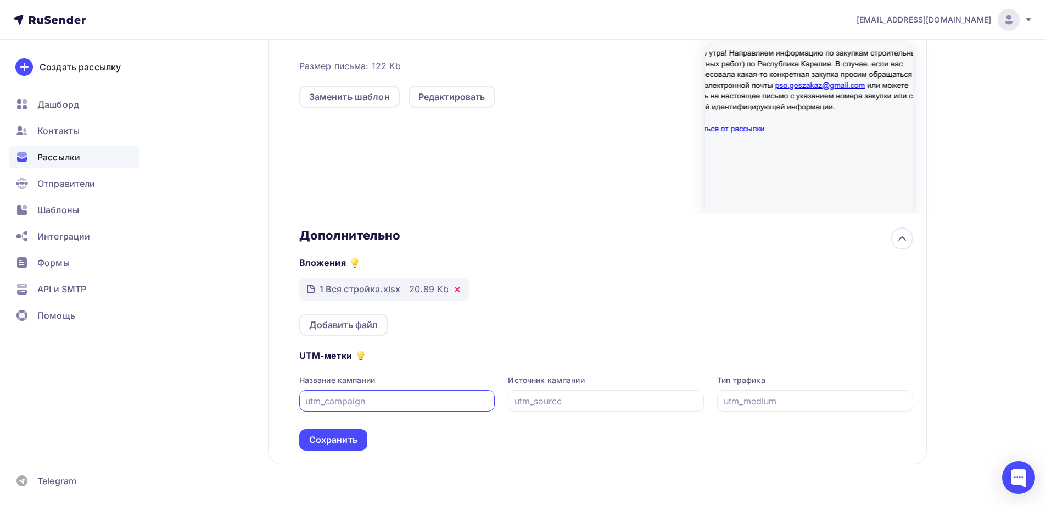
click at [457, 290] on icon at bounding box center [457, 289] width 4 height 4
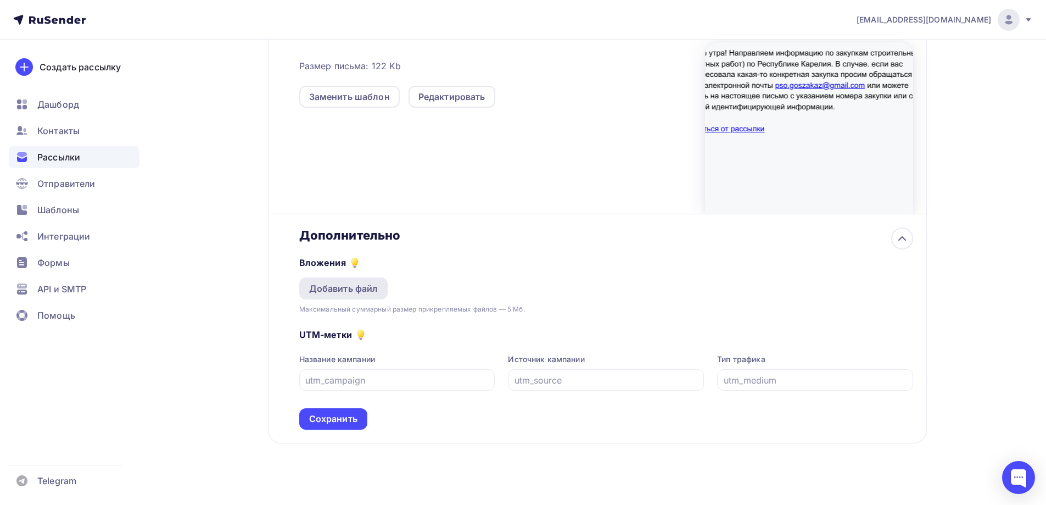
click at [349, 290] on div "Добавить файл" at bounding box center [343, 288] width 69 height 13
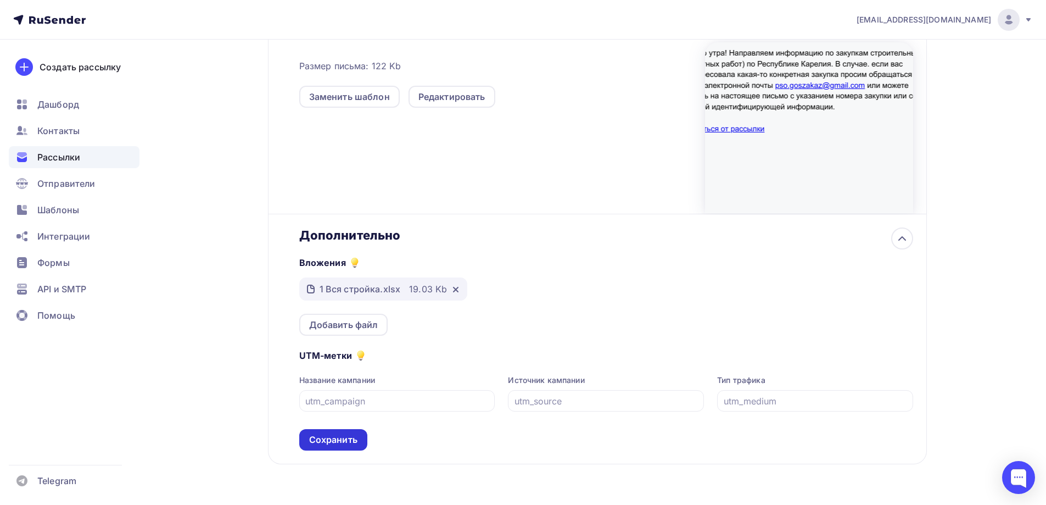
click at [335, 441] on div "Сохранить" at bounding box center [333, 439] width 48 height 13
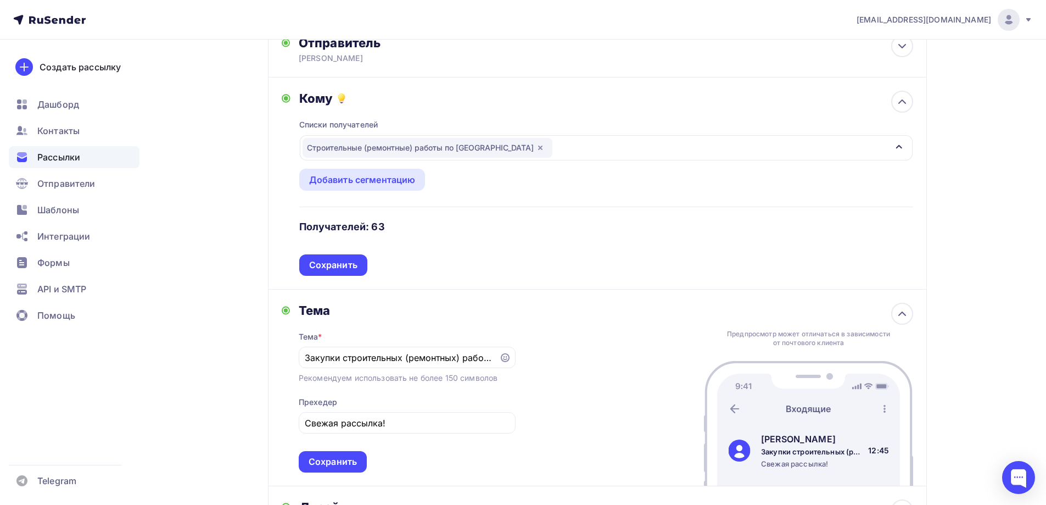
scroll to position [0, 0]
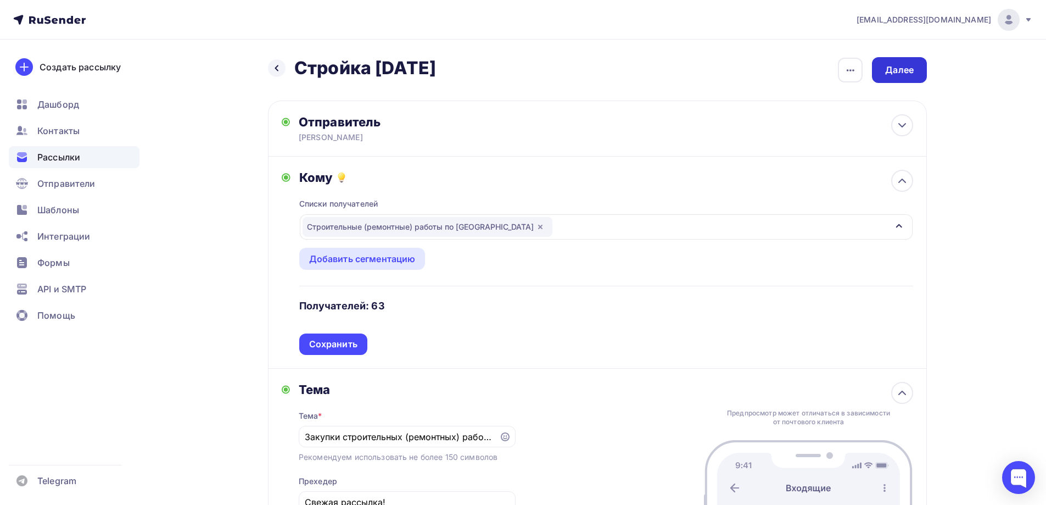
click at [906, 75] on div "Далее" at bounding box center [900, 70] width 29 height 13
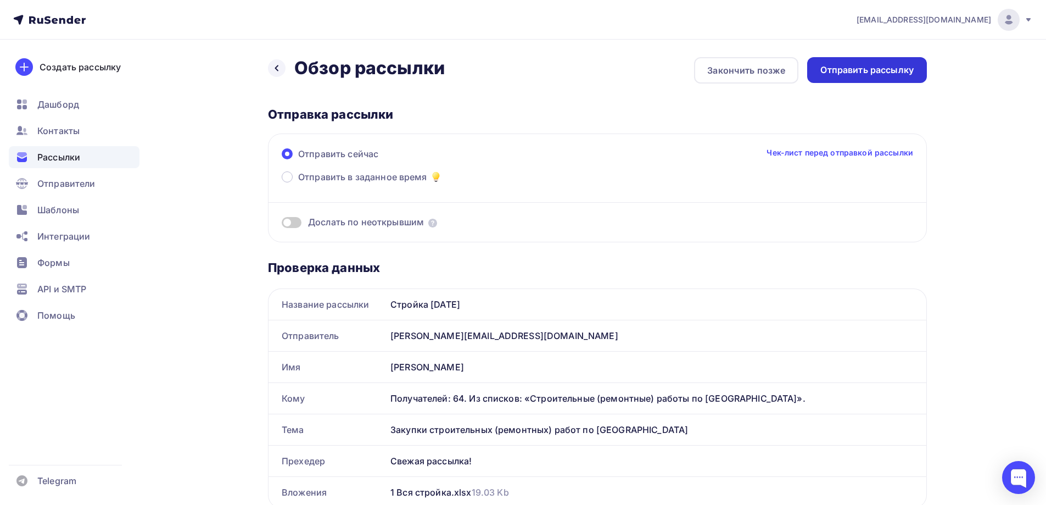
click at [848, 76] on div "Отправить рассылку" at bounding box center [867, 70] width 93 height 13
